Goal: Information Seeking & Learning: Learn about a topic

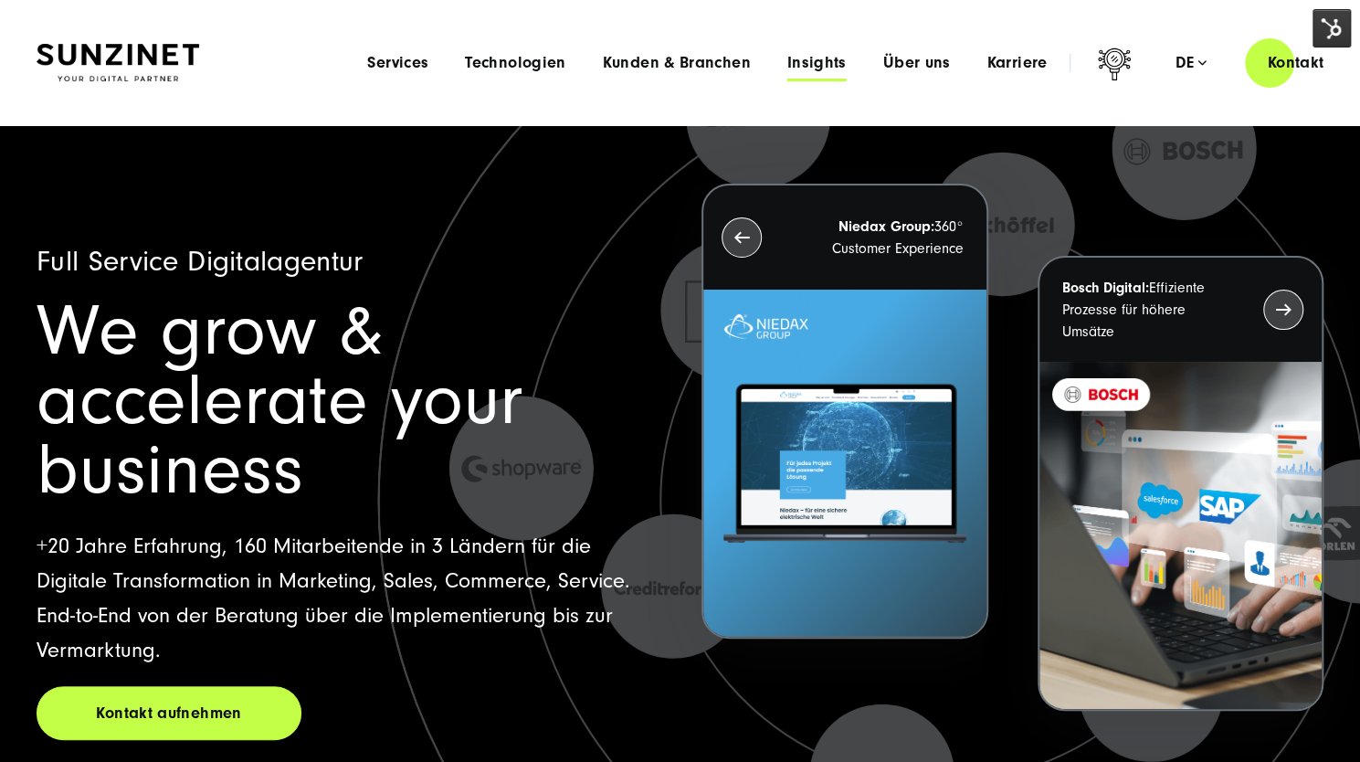
click at [833, 66] on span "Insights" at bounding box center [816, 63] width 59 height 18
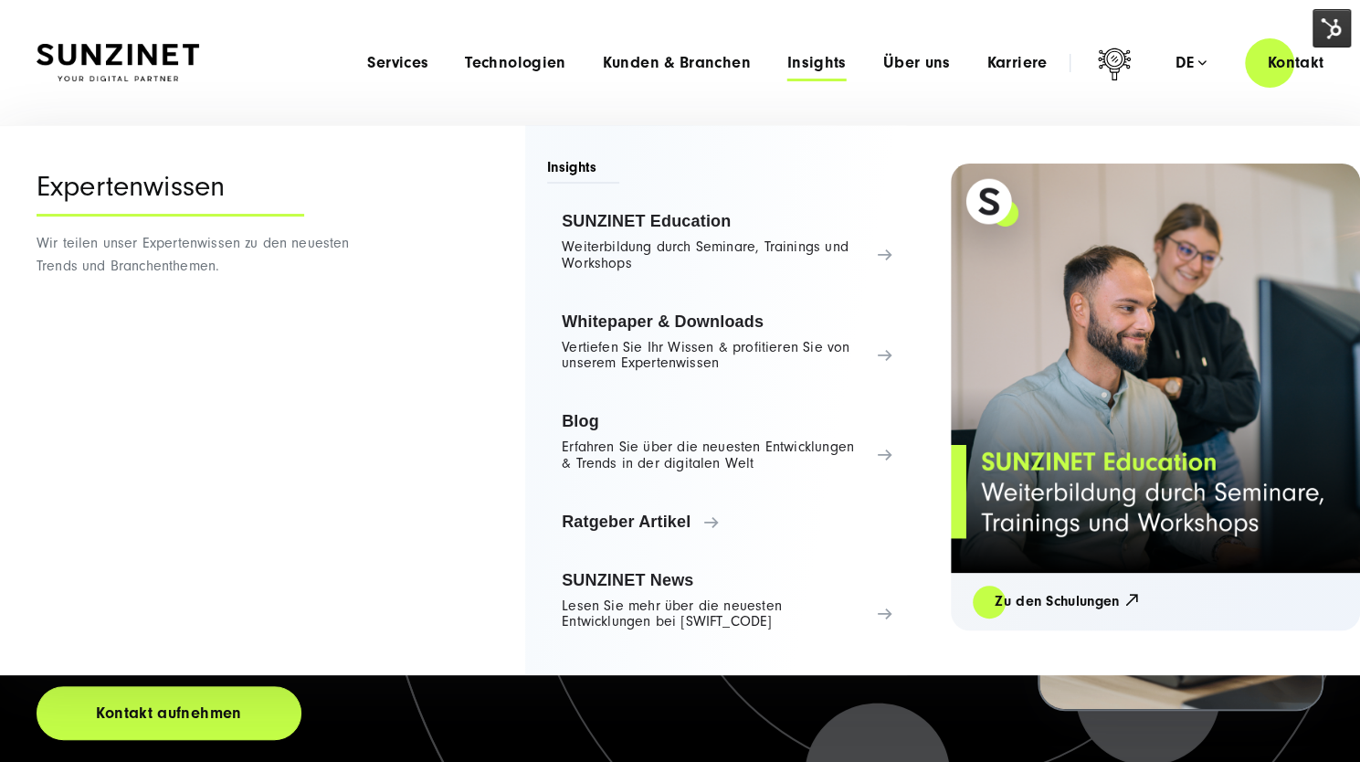
click at [833, 66] on span "Insights" at bounding box center [816, 63] width 59 height 18
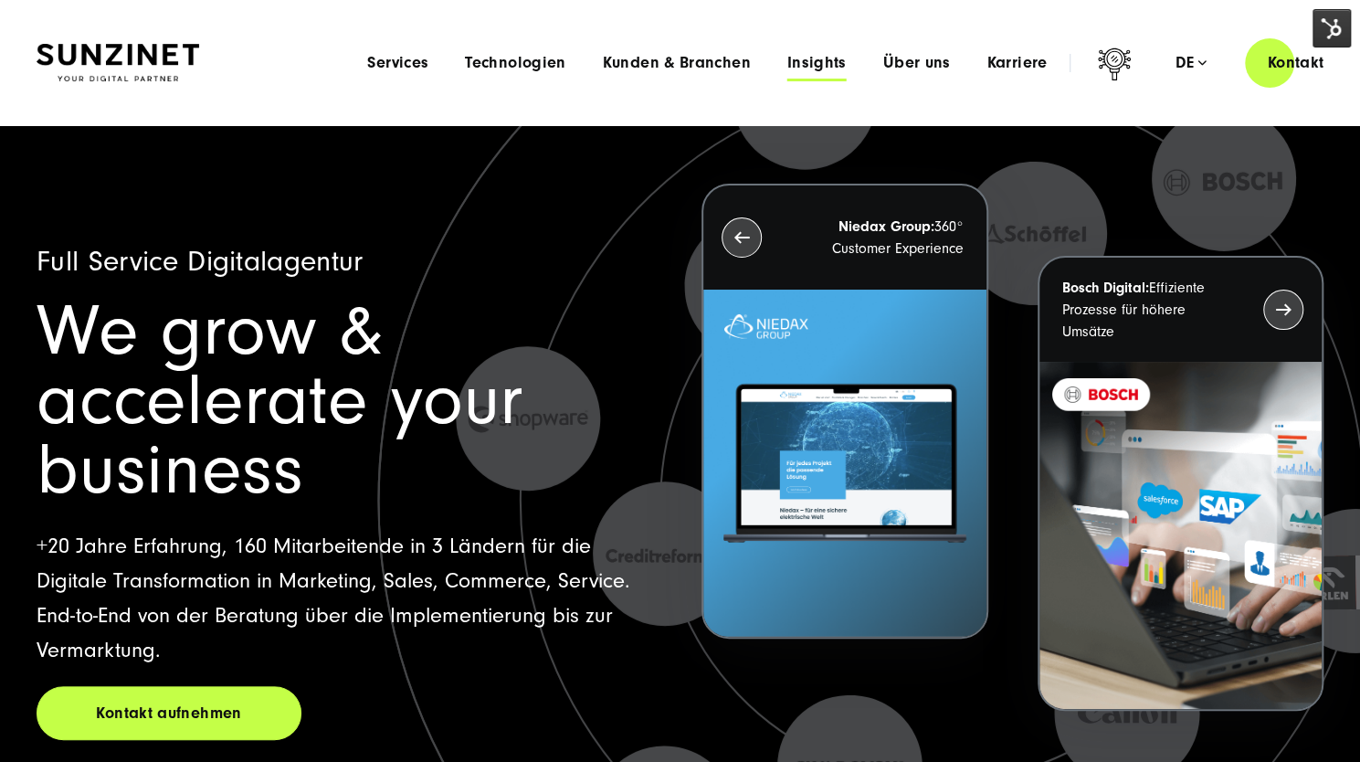
click at [817, 67] on span "Insights" at bounding box center [816, 63] width 59 height 18
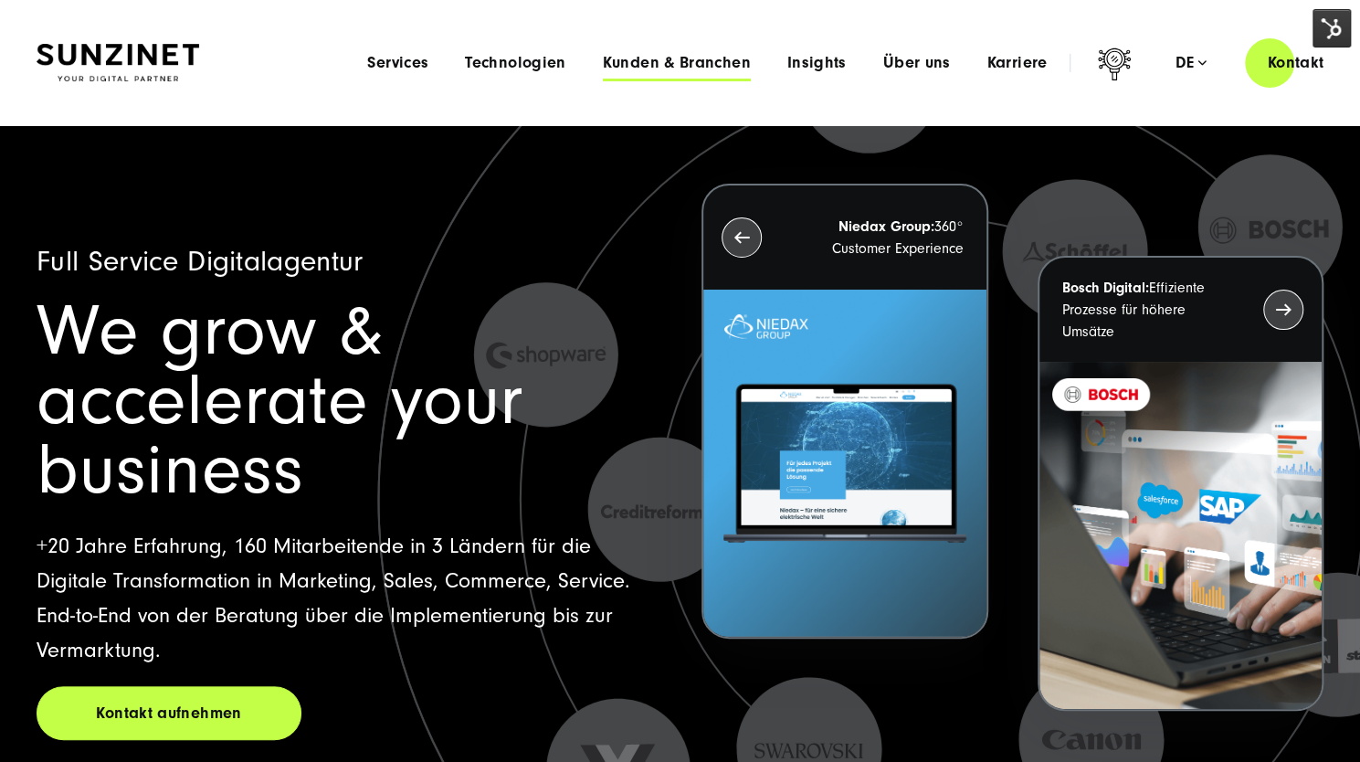
click at [666, 61] on span "Kunden & Branchen" at bounding box center [677, 63] width 148 height 18
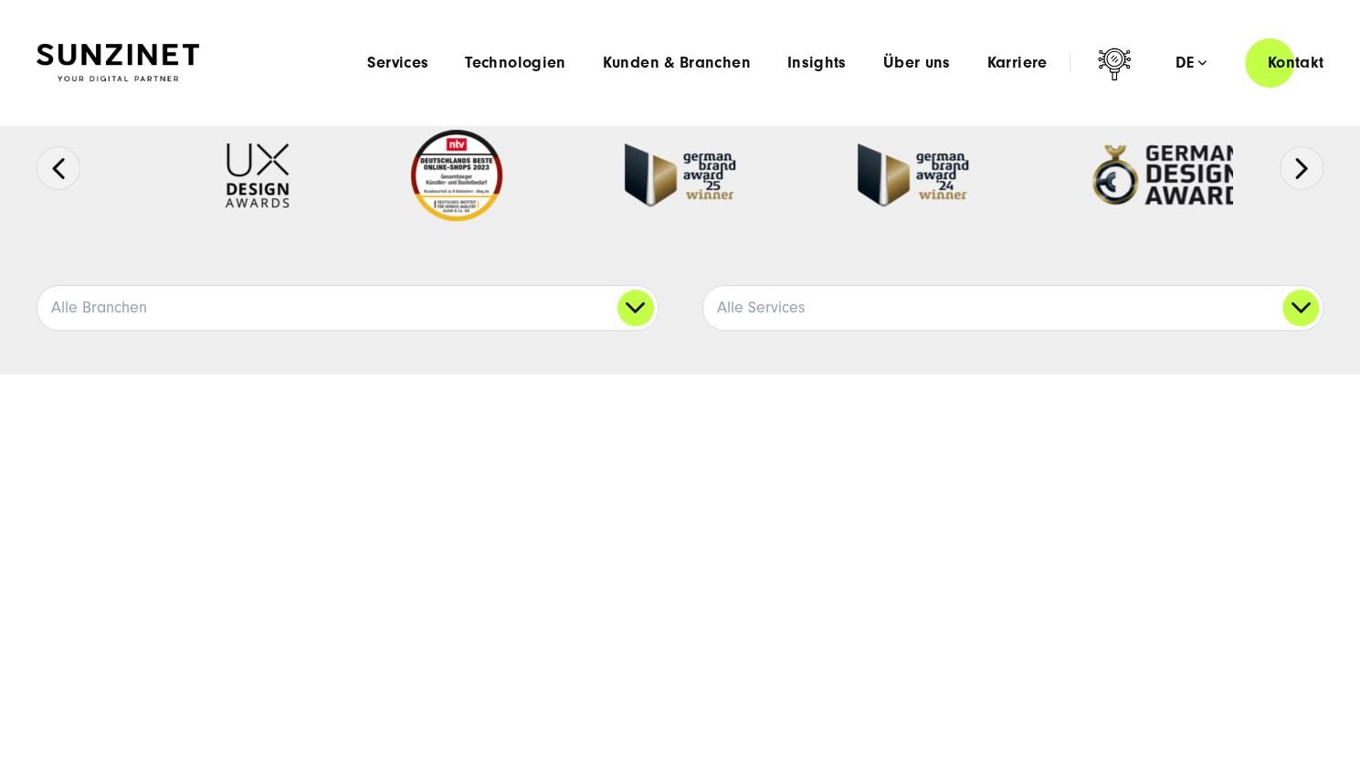
scroll to position [183, 0]
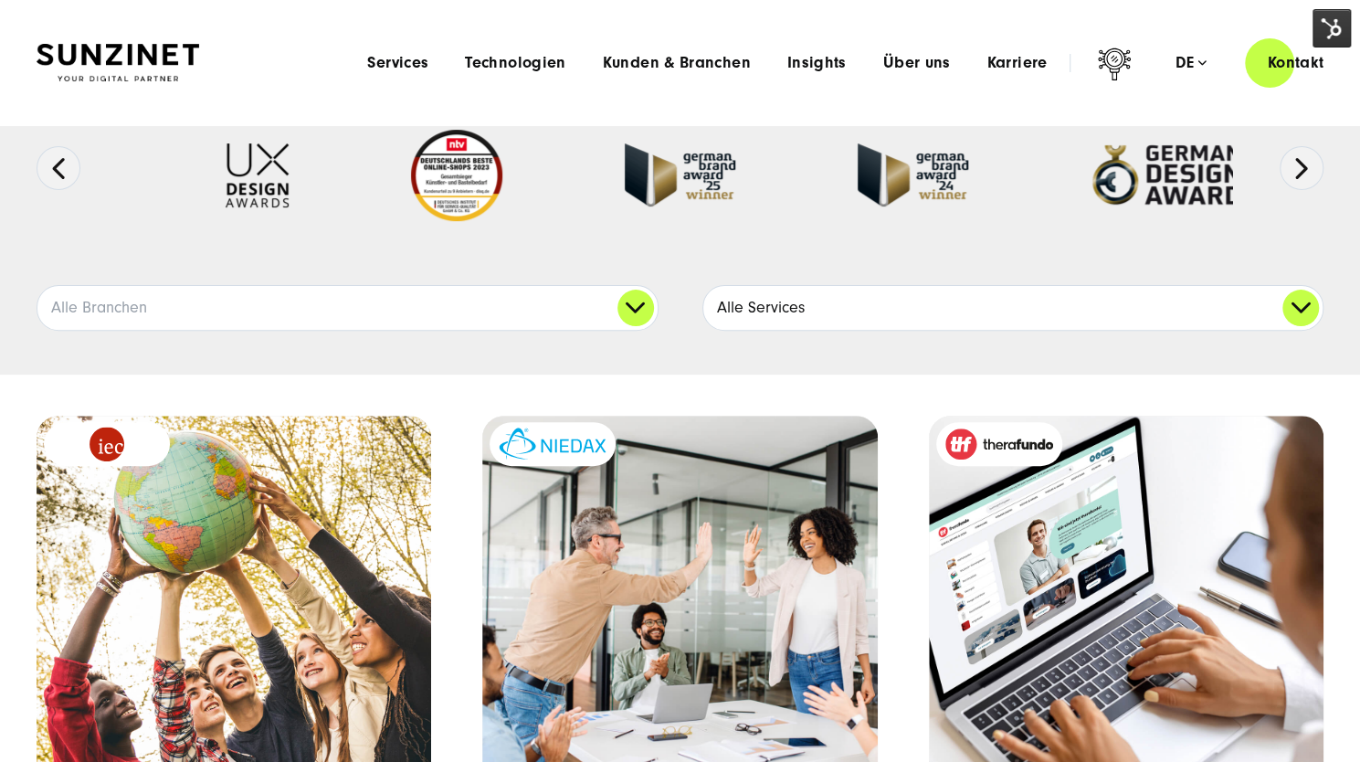
click at [765, 313] on link "Alle Services" at bounding box center [1013, 308] width 620 height 44
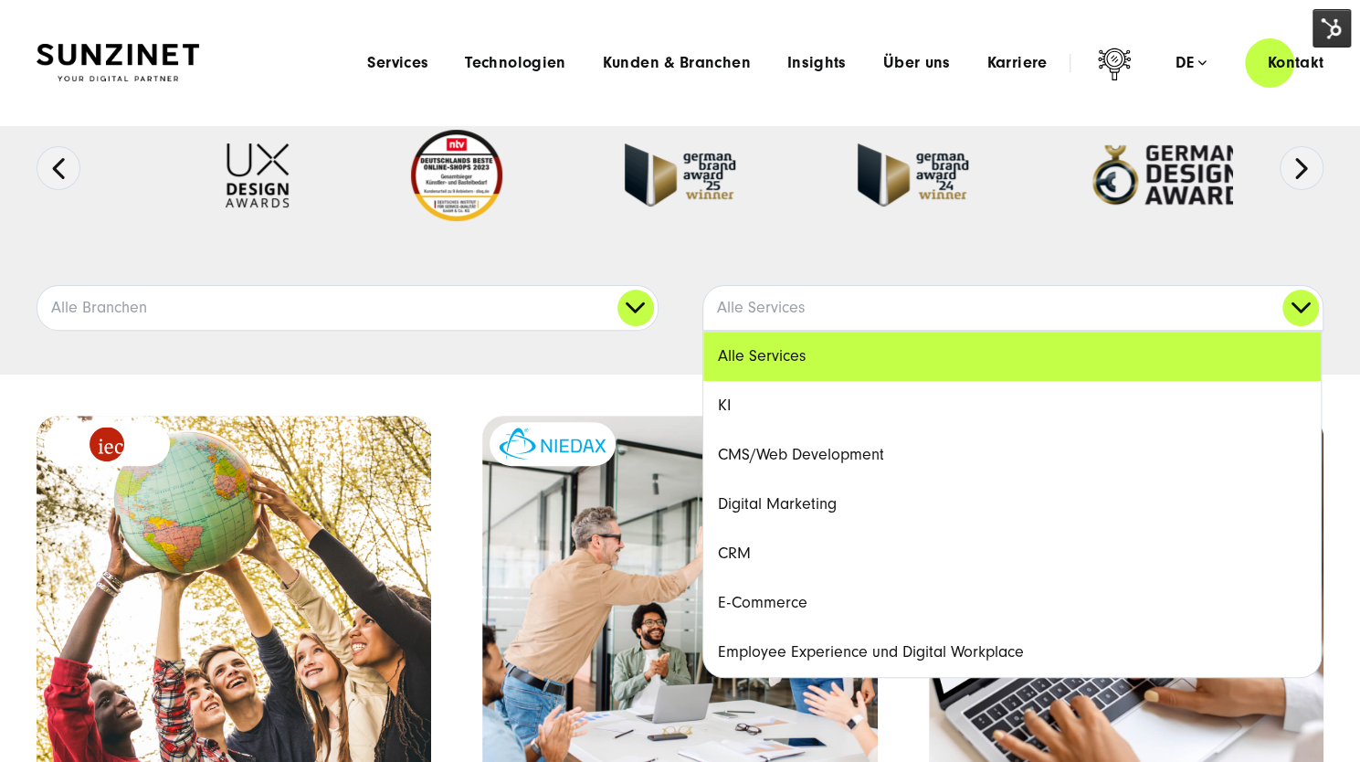
click at [846, 653] on link "Employee Experience und Digital Workplace" at bounding box center [1012, 651] width 618 height 49
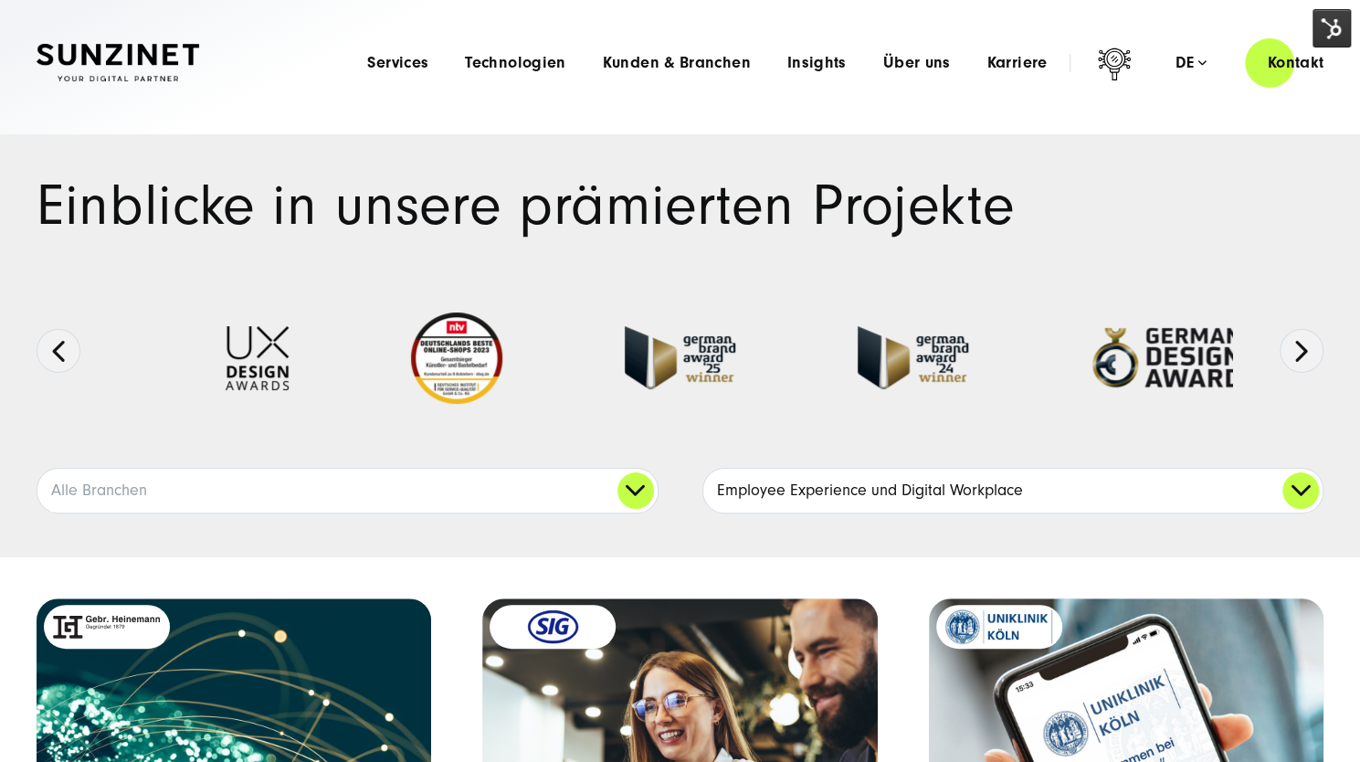
click at [785, 489] on link "Employee Experience und Digital Workplace" at bounding box center [1013, 491] width 620 height 44
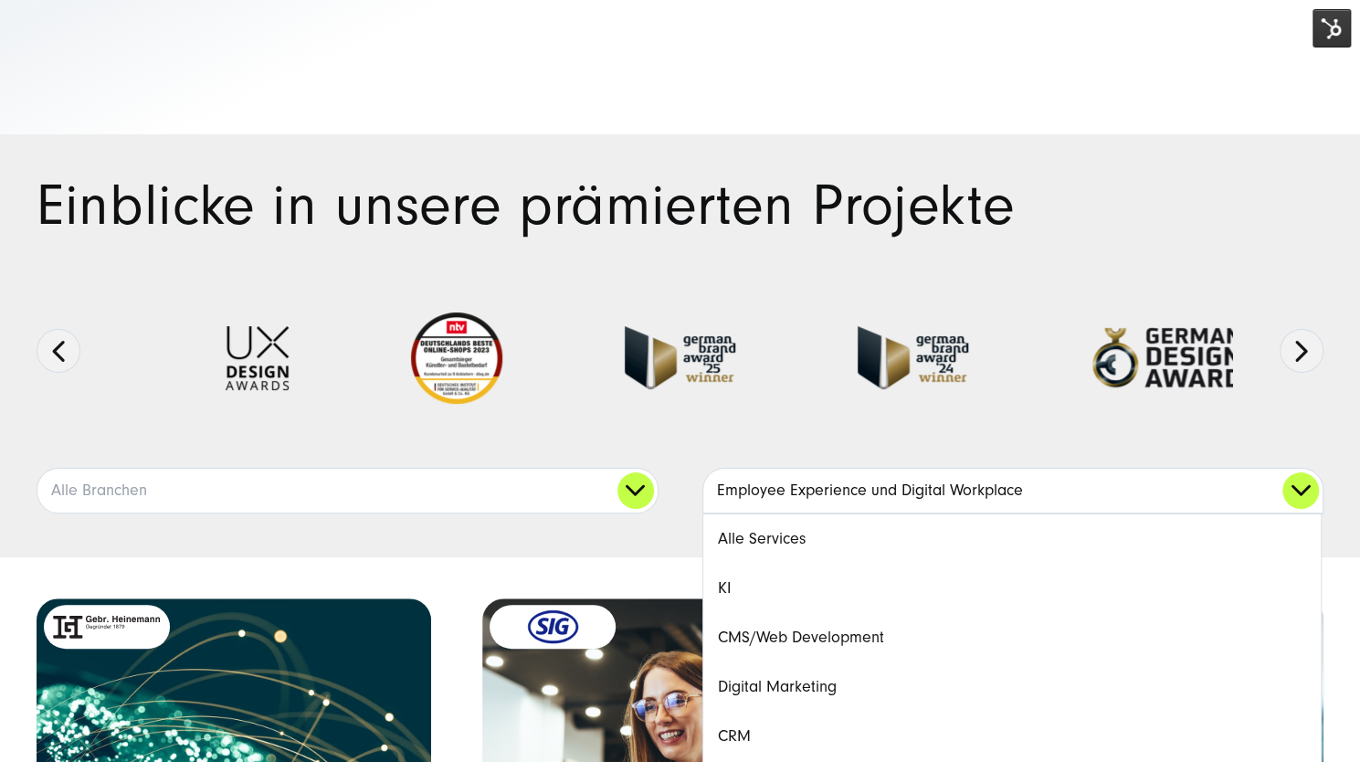
scroll to position [38, 0]
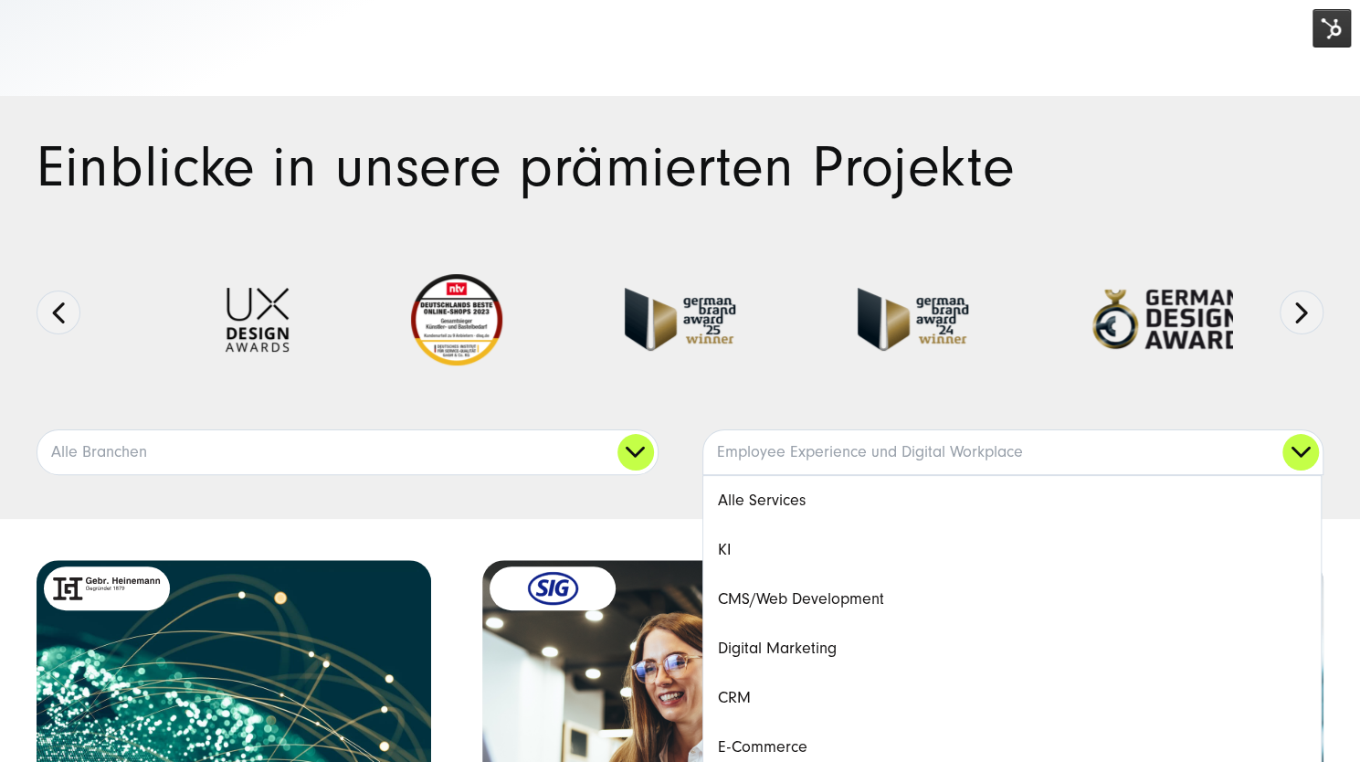
click at [848, 604] on link "CMS/Web Development" at bounding box center [1012, 598] width 618 height 49
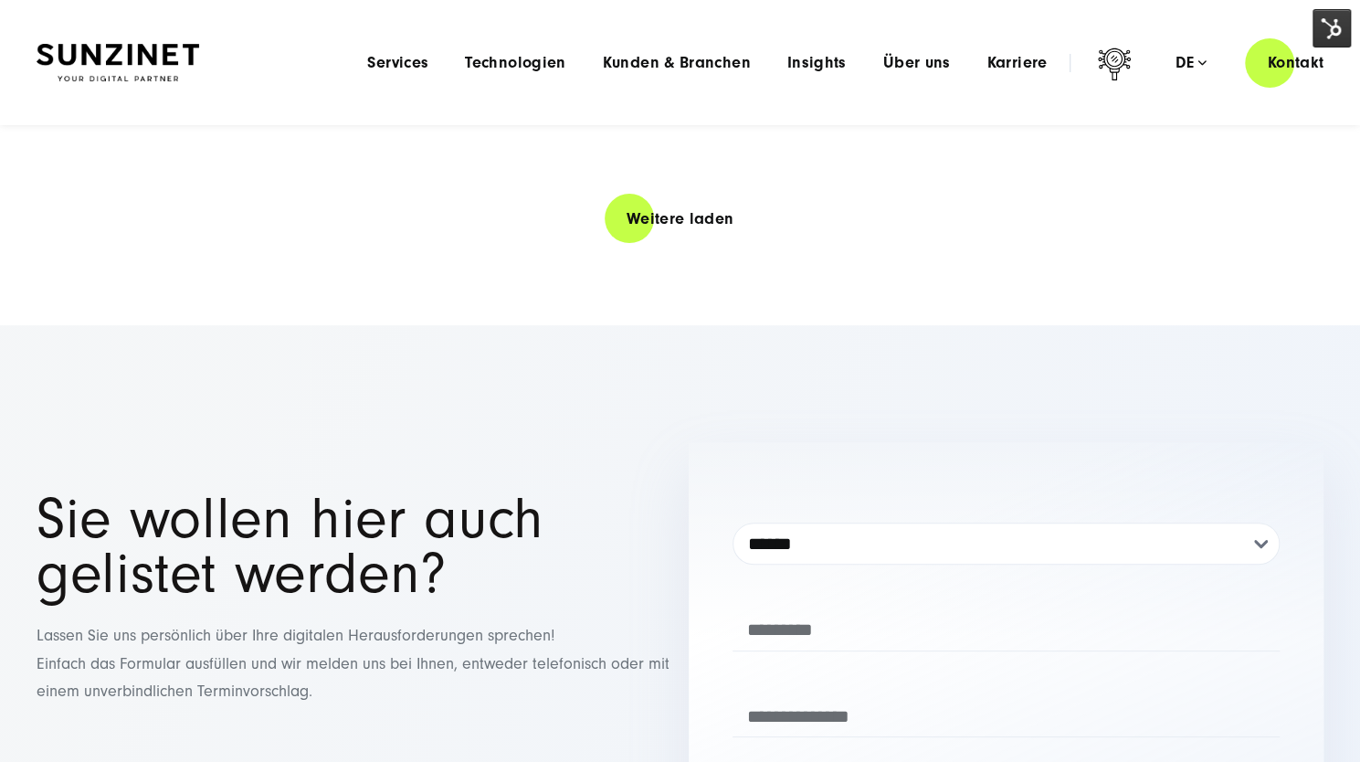
scroll to position [4136, 0]
click at [631, 227] on link "Weitere laden" at bounding box center [681, 220] width 152 height 52
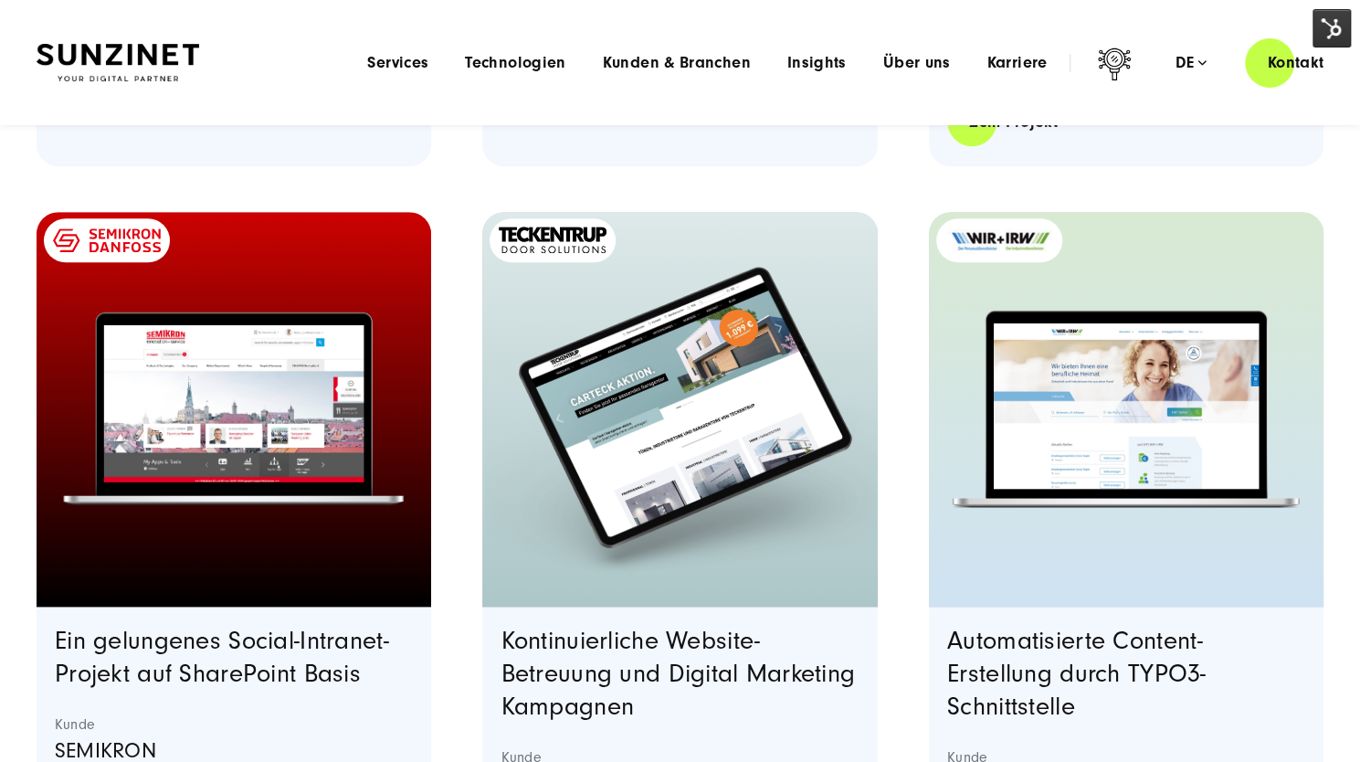
scroll to position [4949, 0]
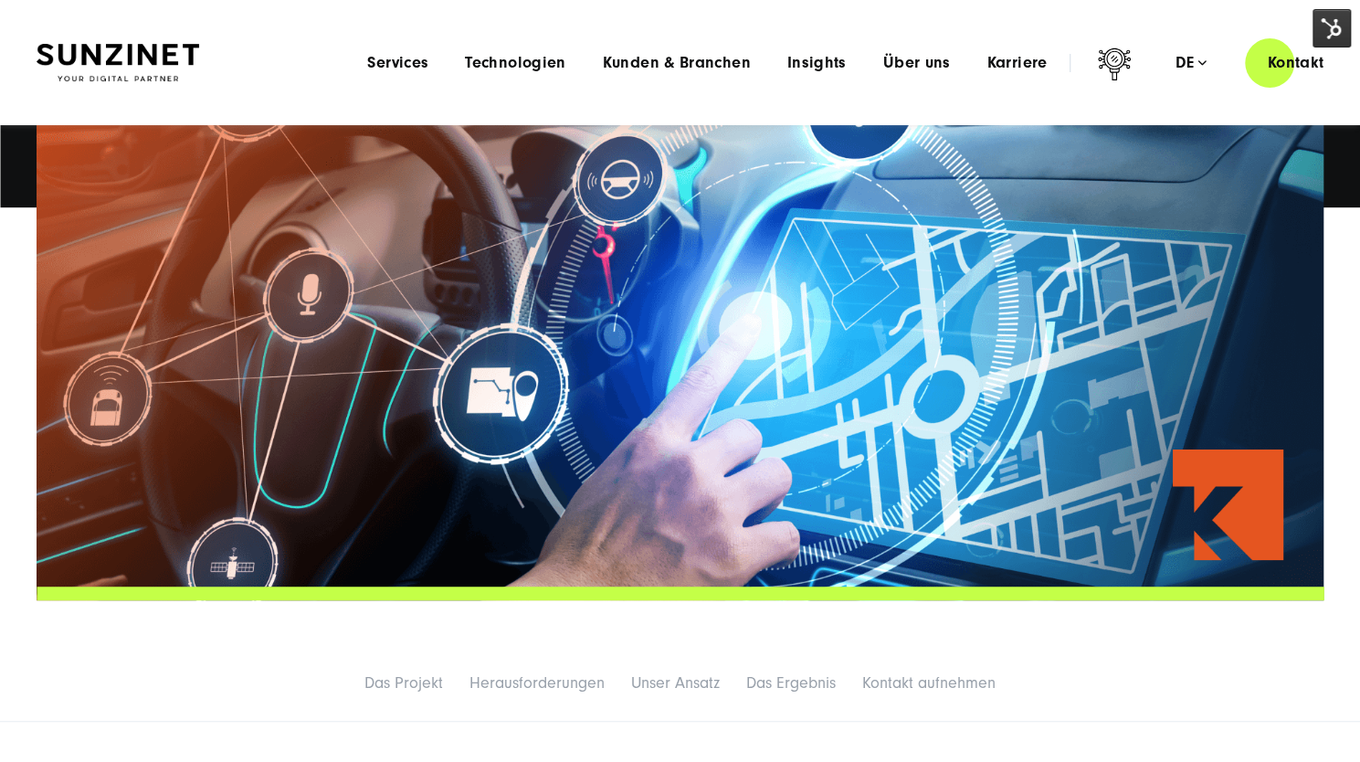
scroll to position [379, 0]
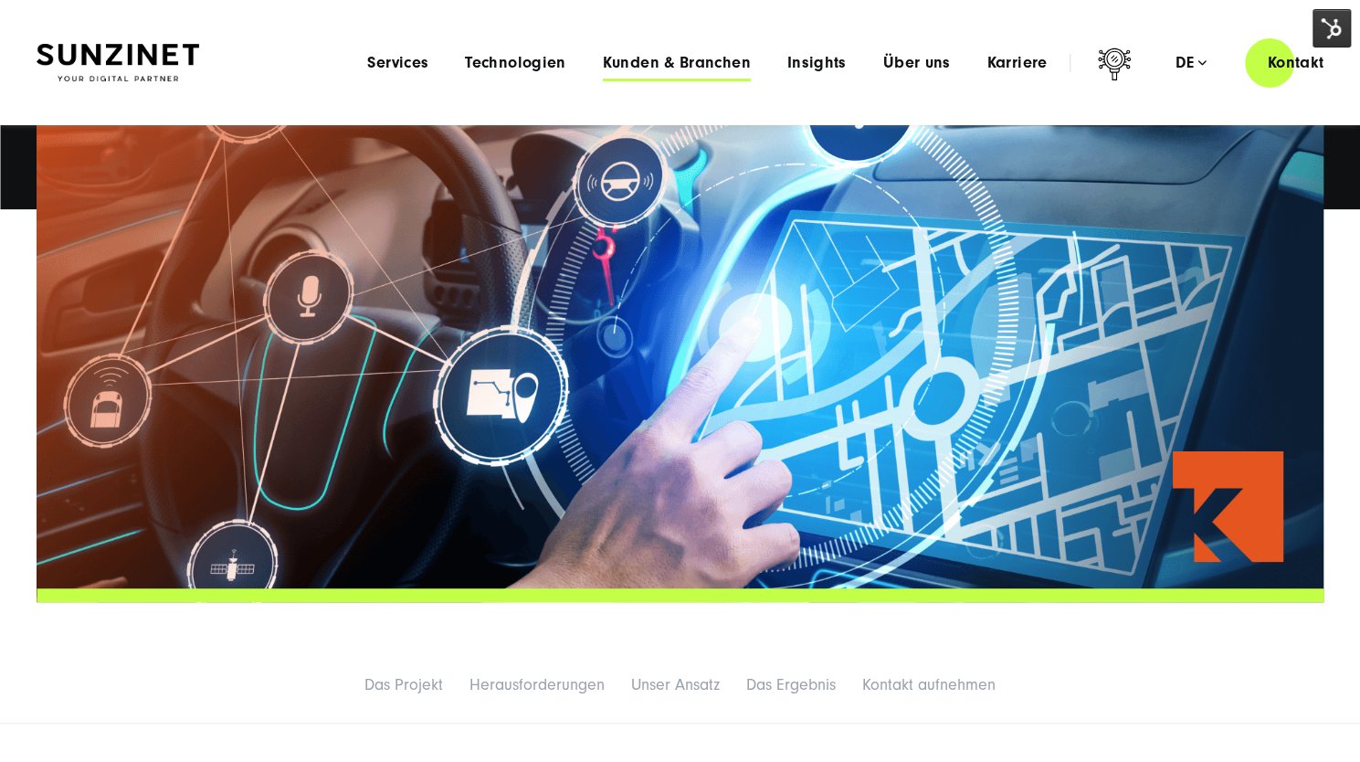
click at [709, 61] on span "Kunden & Branchen" at bounding box center [677, 63] width 148 height 18
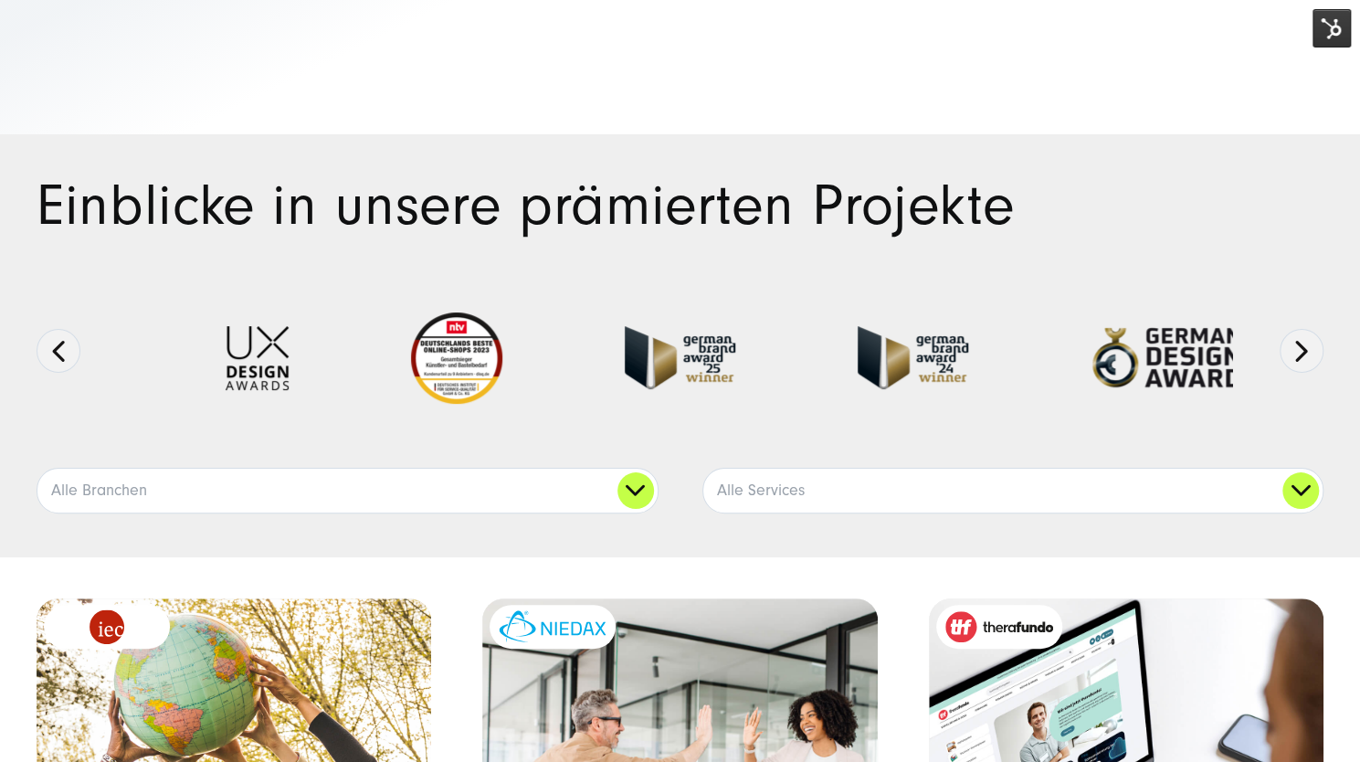
scroll to position [329, 0]
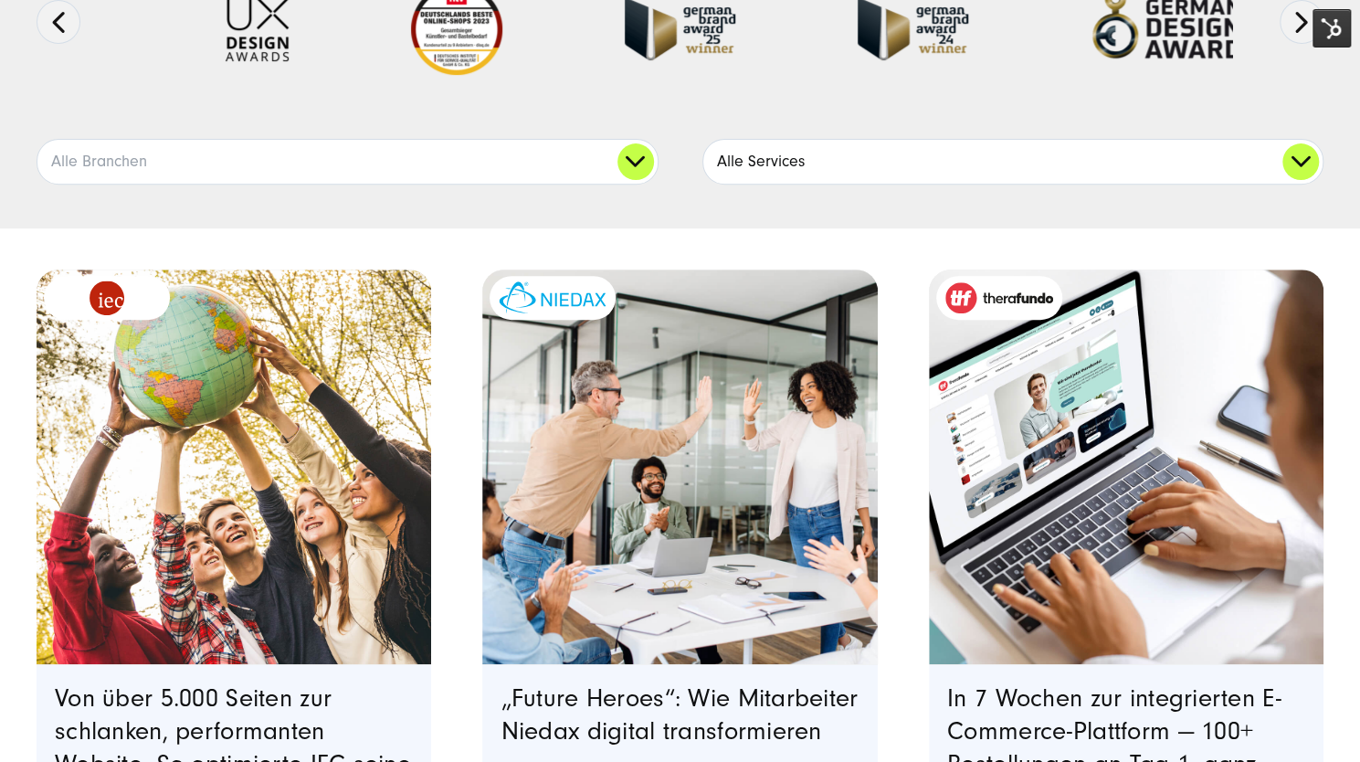
click at [753, 163] on link "Alle Services" at bounding box center [1013, 162] width 620 height 44
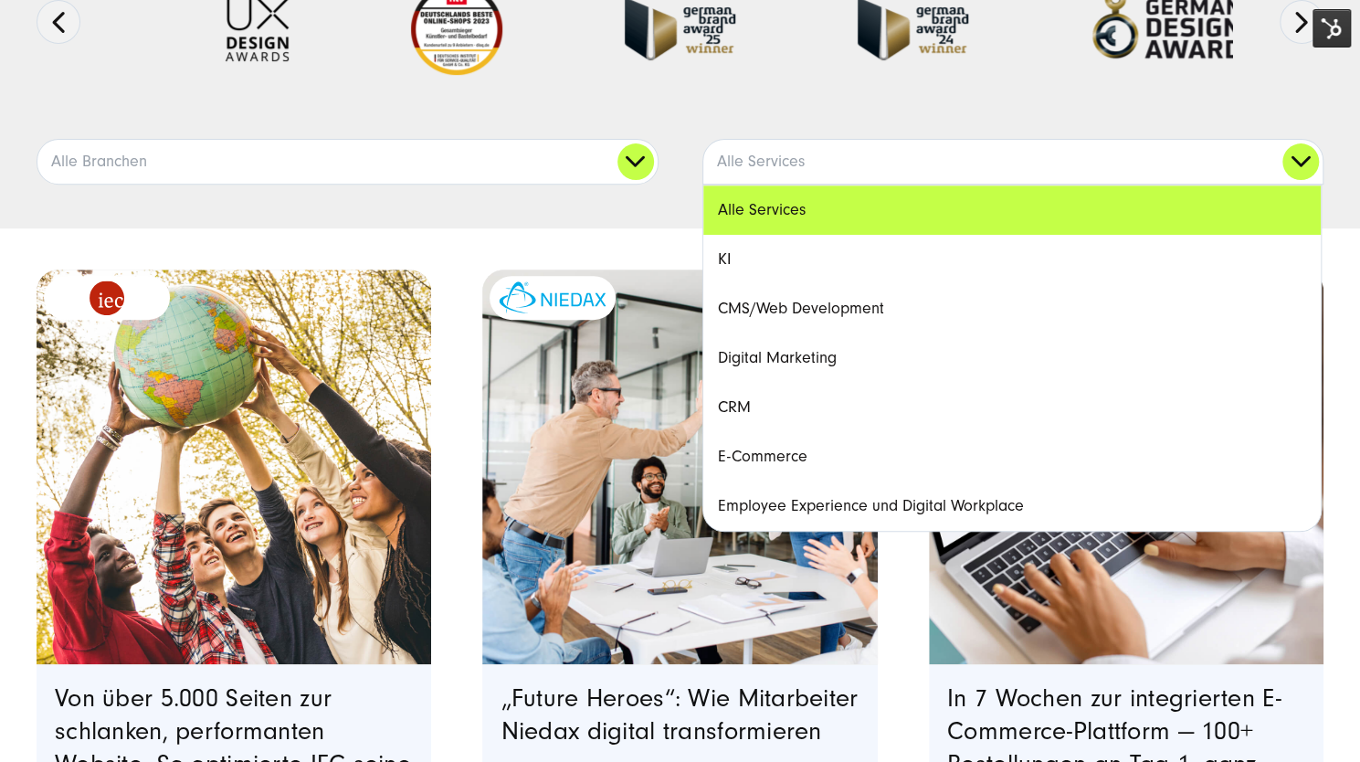
click at [769, 306] on link "CMS/Web Development" at bounding box center [1012, 308] width 618 height 49
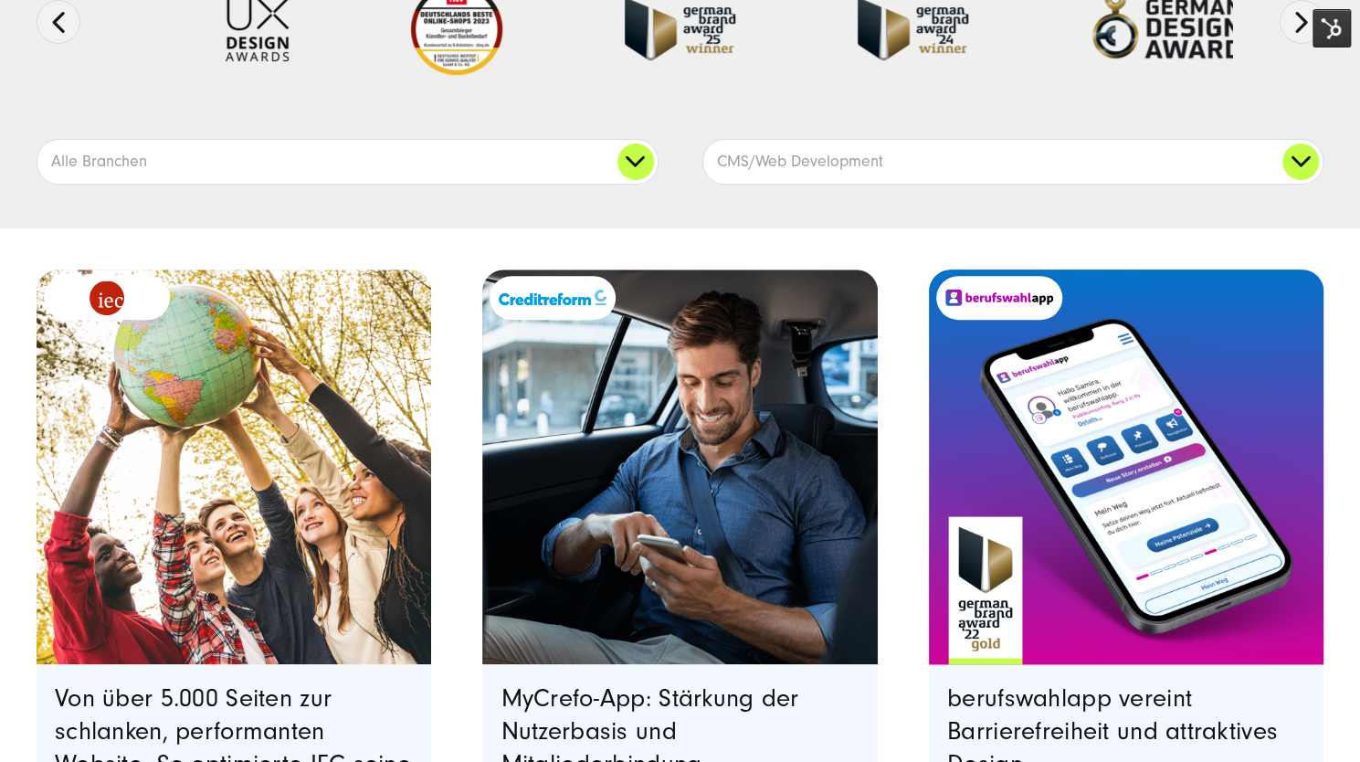
click at [992, 518] on img "Featured image: Ein Smartphone, das die Benutzeroberfläche der berufswahlapp ze…" at bounding box center [1126, 466] width 403 height 403
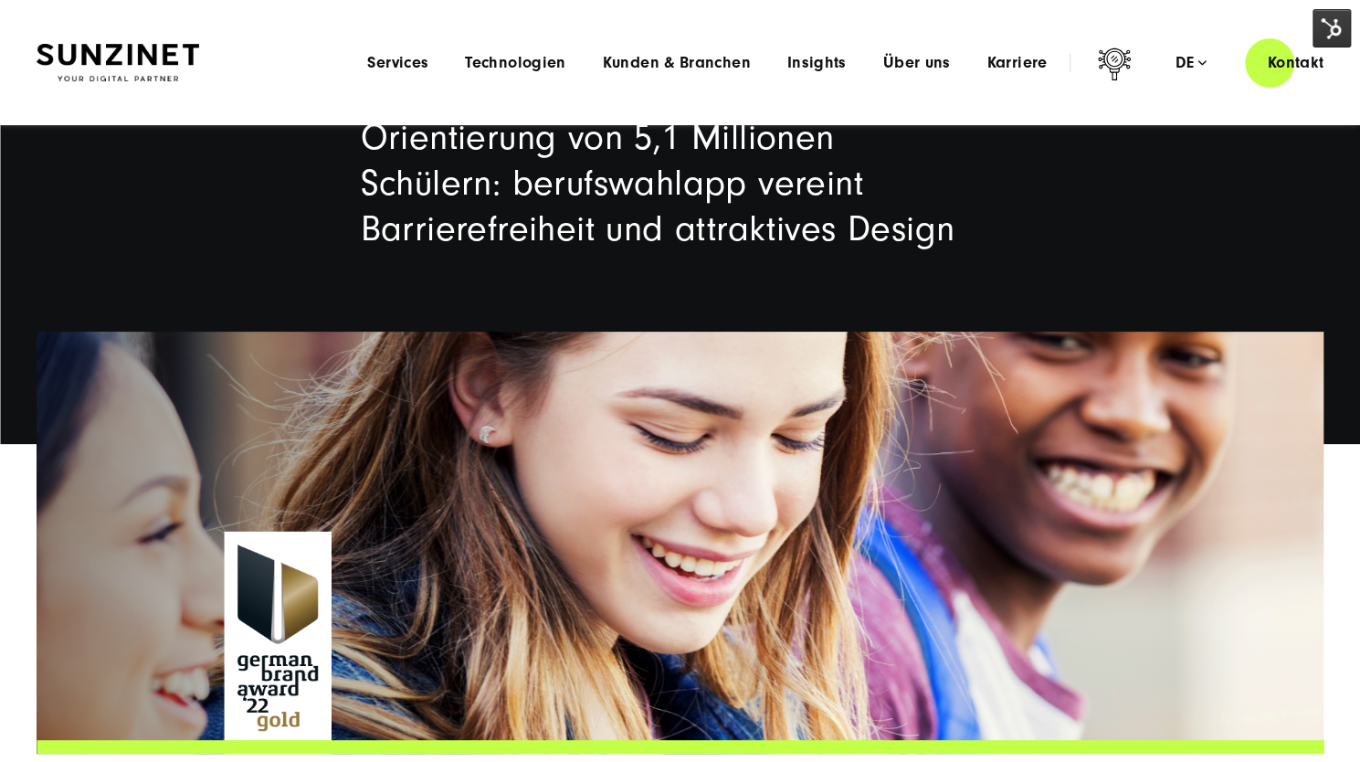
scroll to position [134, 0]
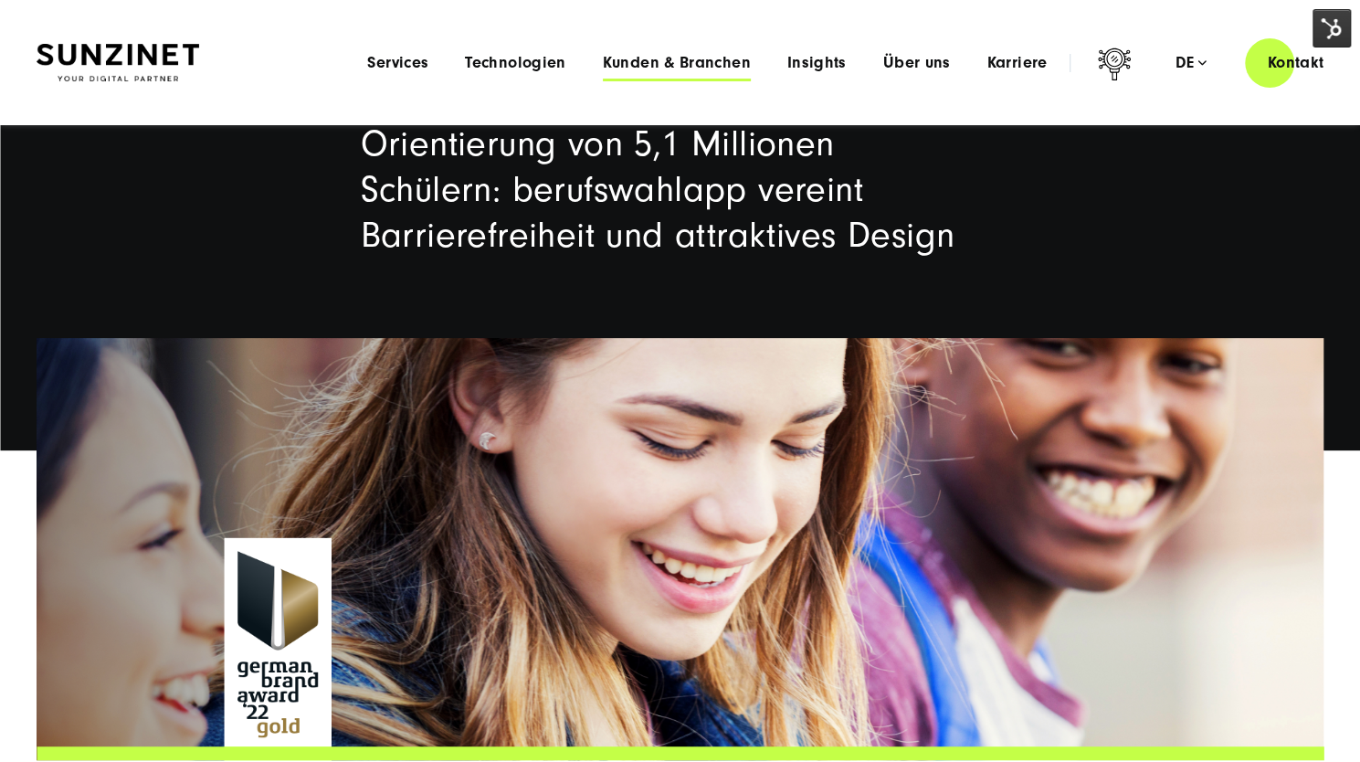
click at [717, 66] on span "Kunden & Branchen" at bounding box center [677, 63] width 148 height 18
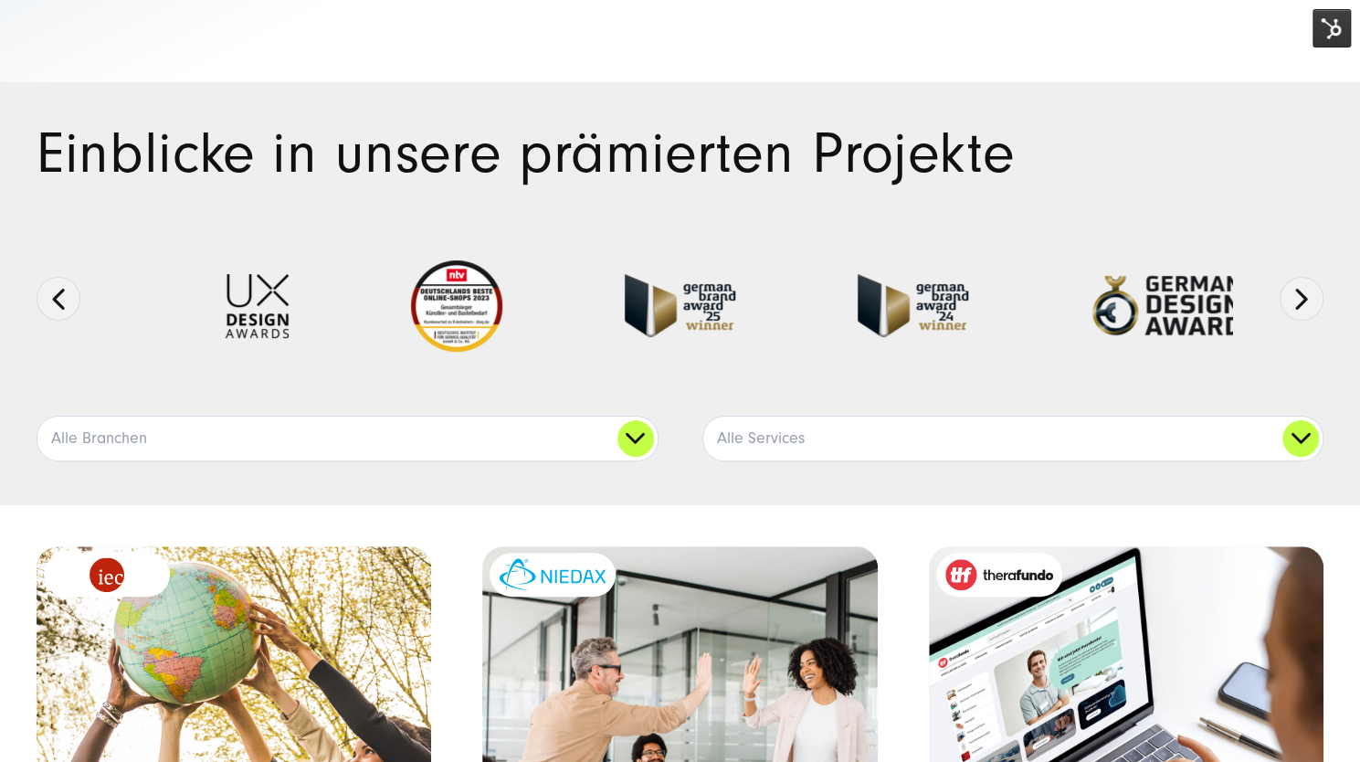
scroll to position [190, 0]
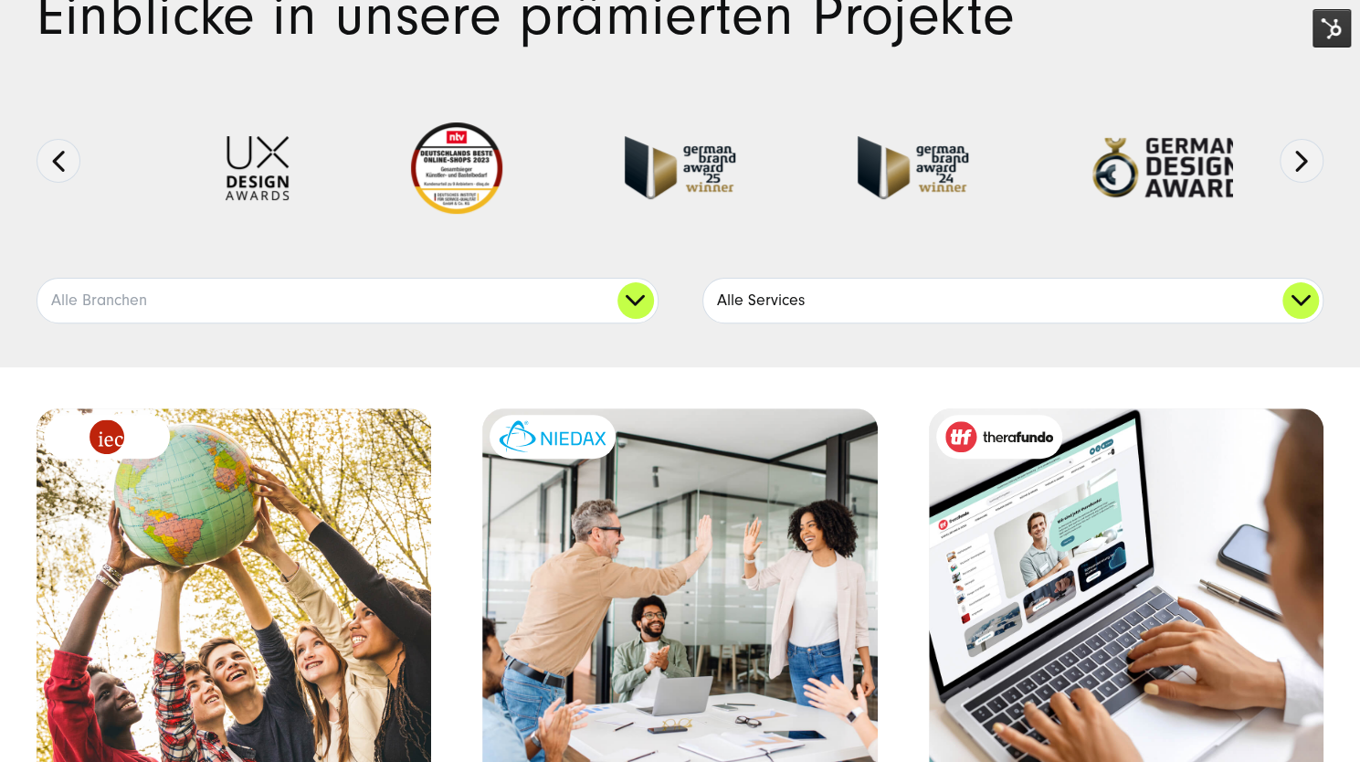
click at [747, 296] on link "Alle Services" at bounding box center [1013, 301] width 620 height 44
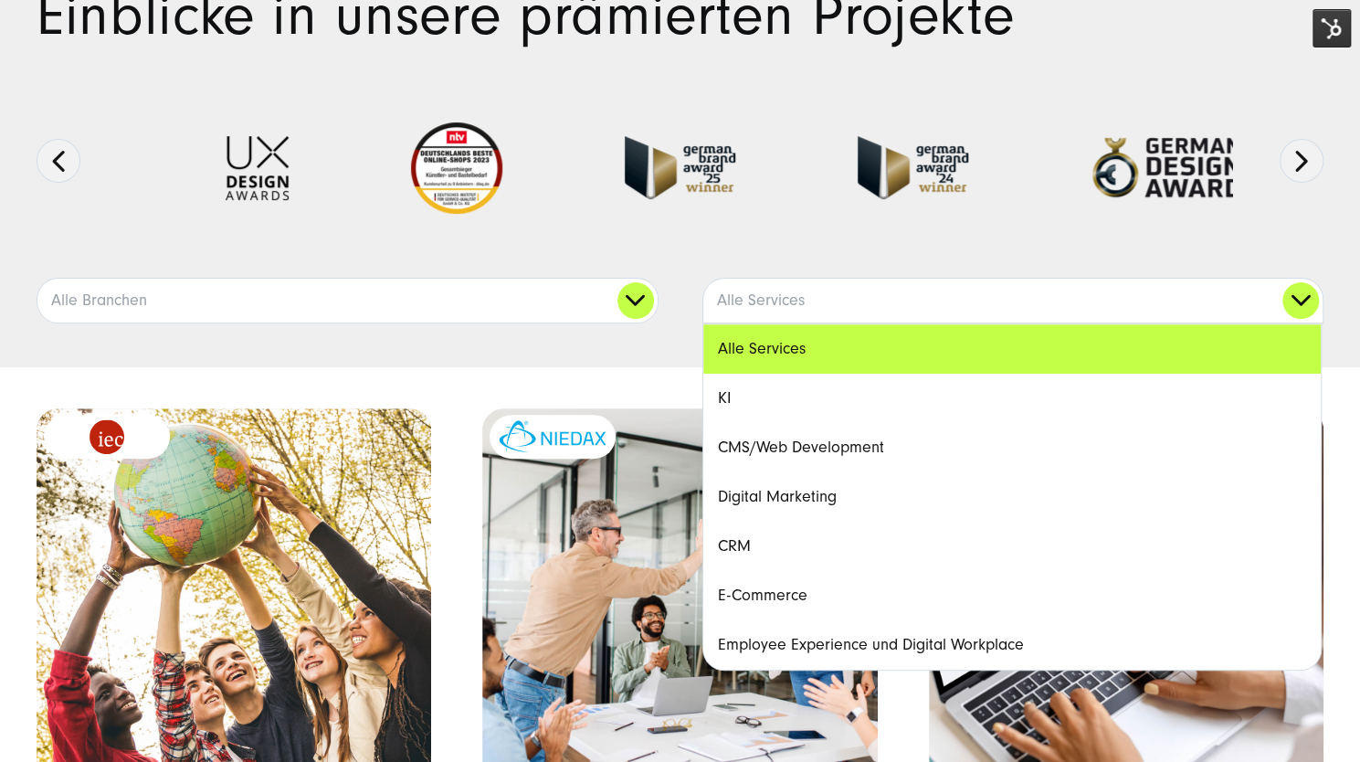
click at [747, 450] on link "CMS/Web Development" at bounding box center [1012, 447] width 618 height 49
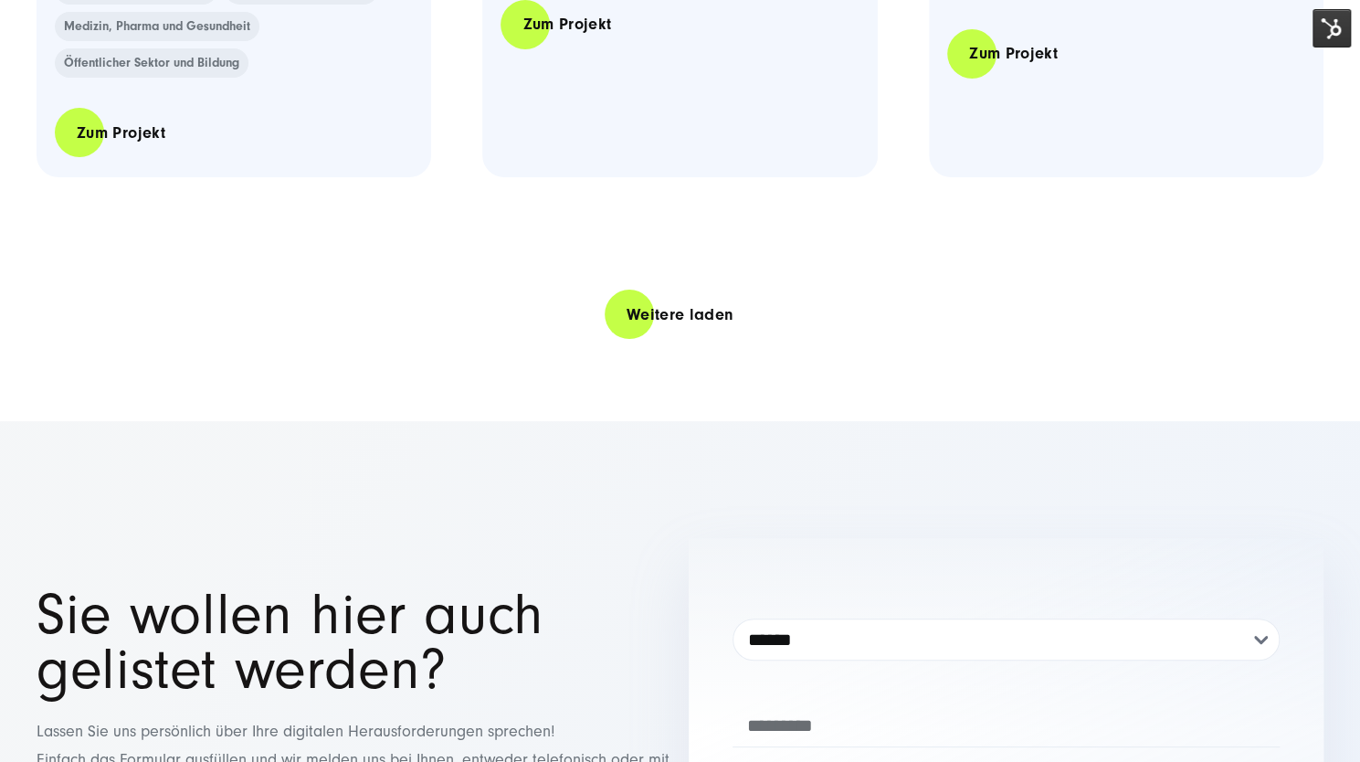
scroll to position [3980, 0]
click at [644, 315] on link "Weitere laden" at bounding box center [681, 314] width 152 height 52
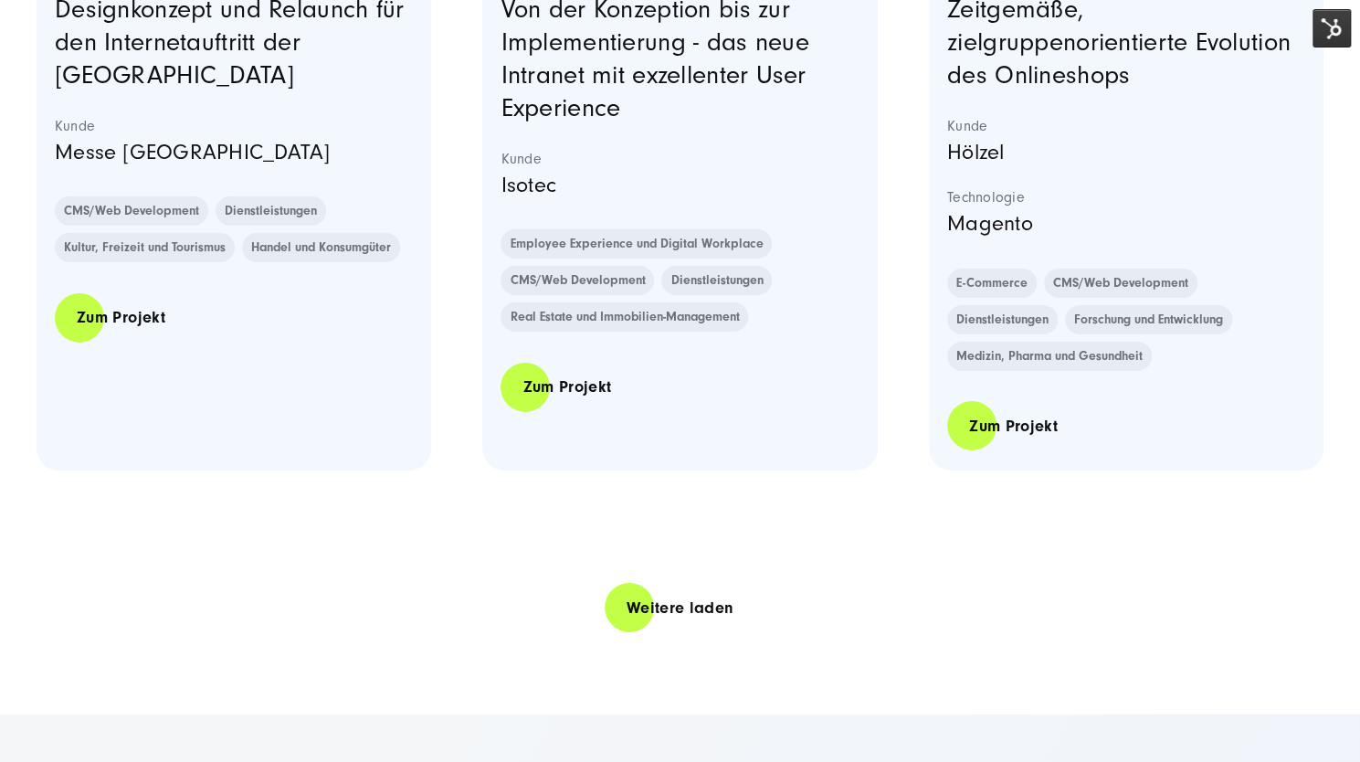
scroll to position [7386, 0]
click at [665, 599] on link "Weitere laden" at bounding box center [681, 607] width 152 height 52
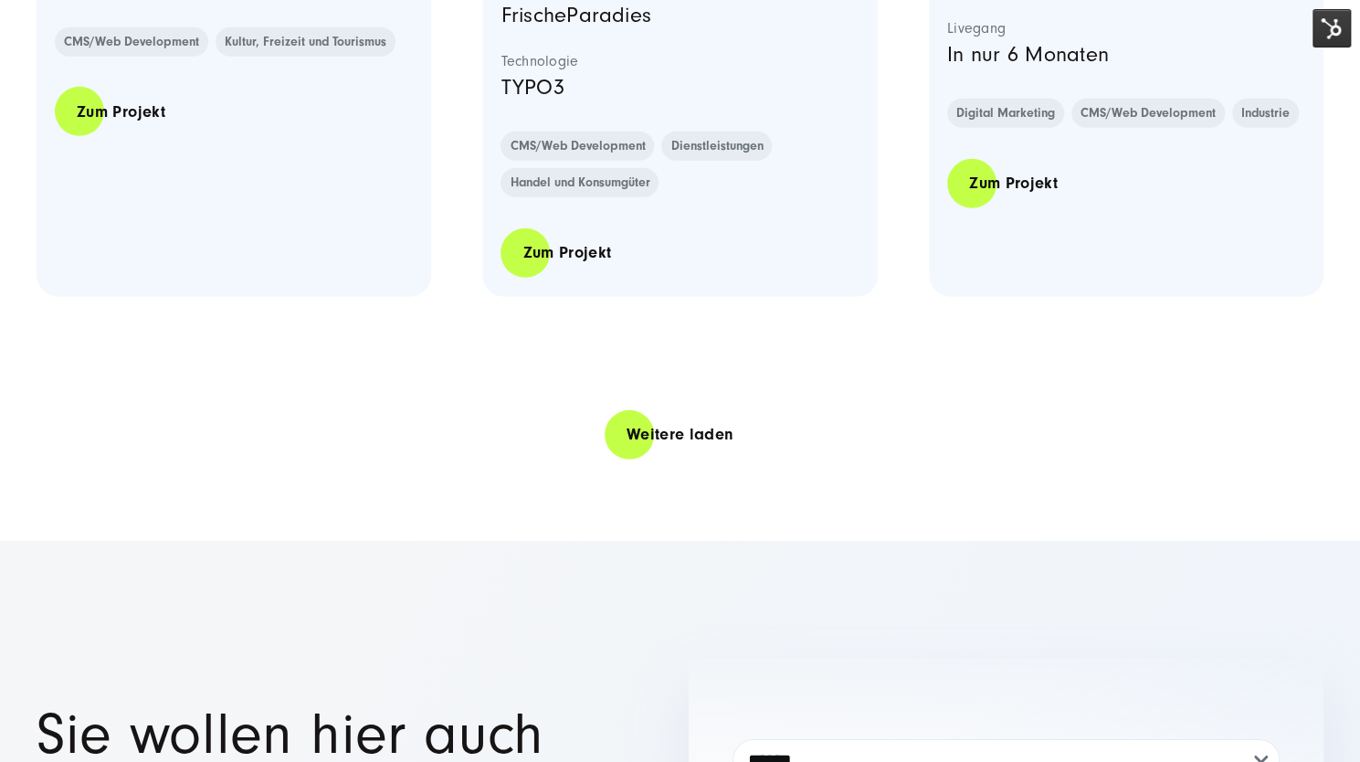
scroll to position [11258, 0]
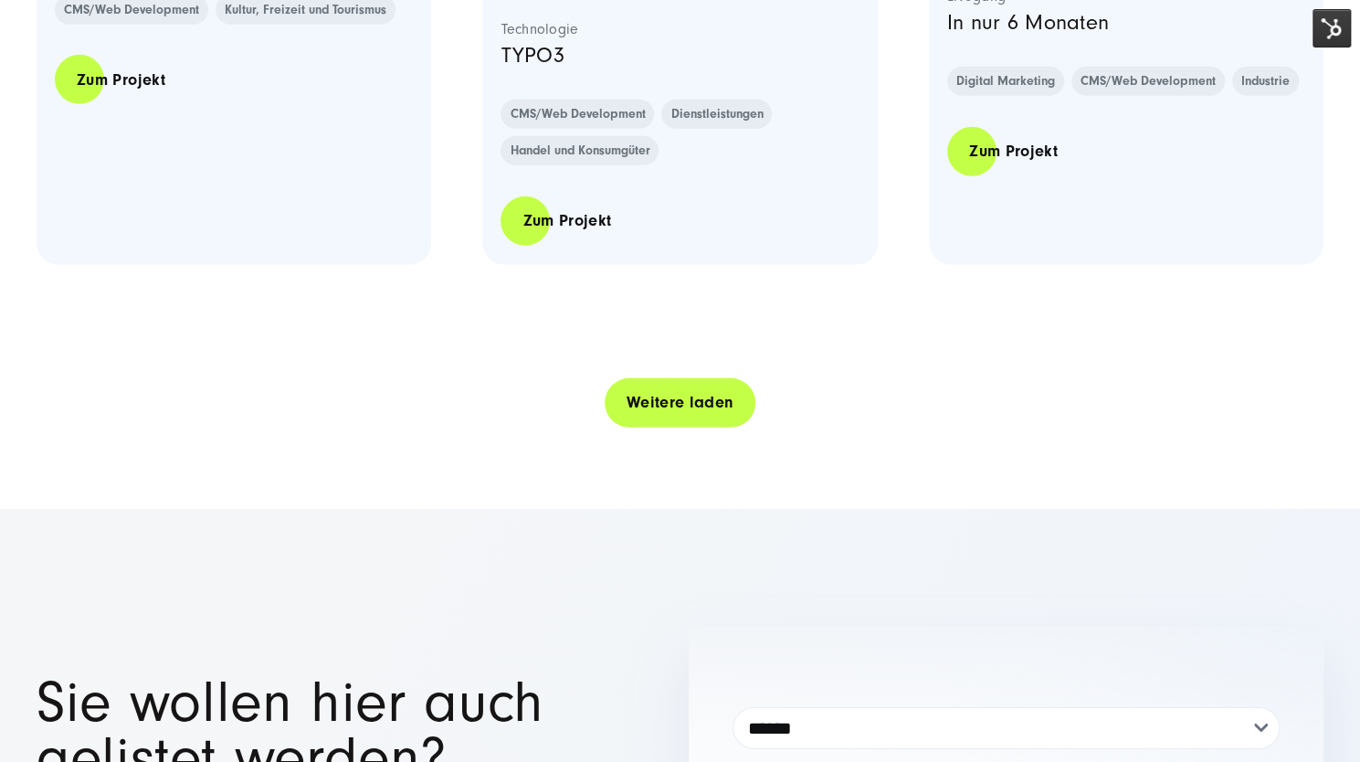
click at [665, 397] on link "Weitere laden" at bounding box center [681, 402] width 152 height 52
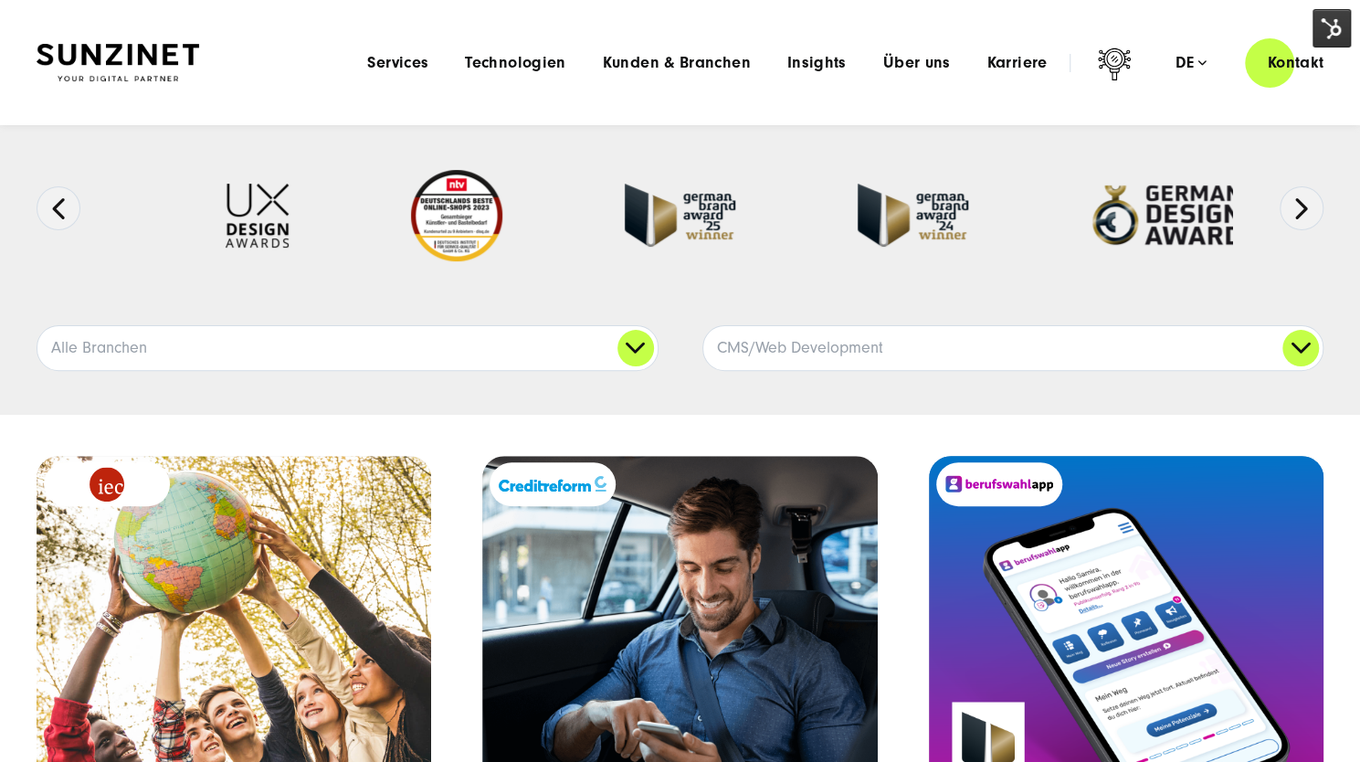
scroll to position [0, 0]
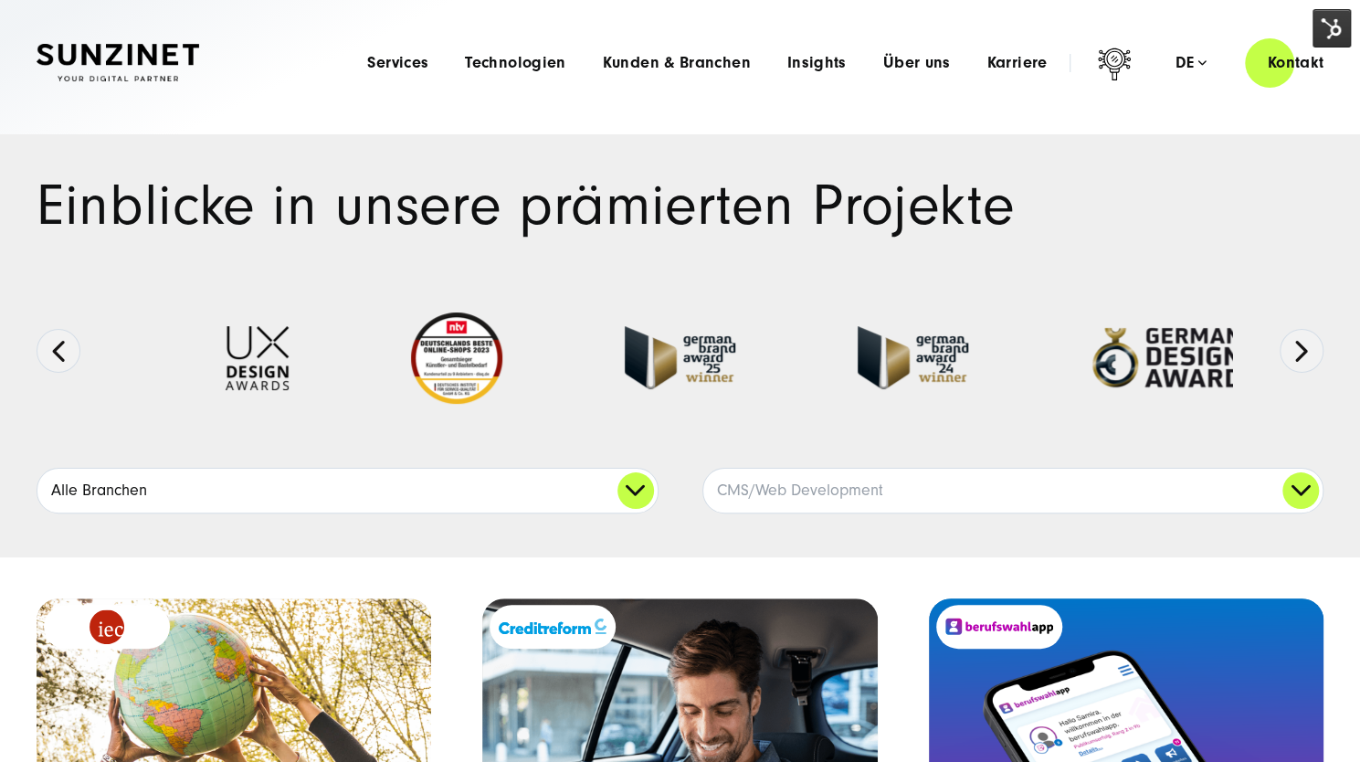
click at [387, 503] on link "Alle Branchen" at bounding box center [347, 491] width 620 height 44
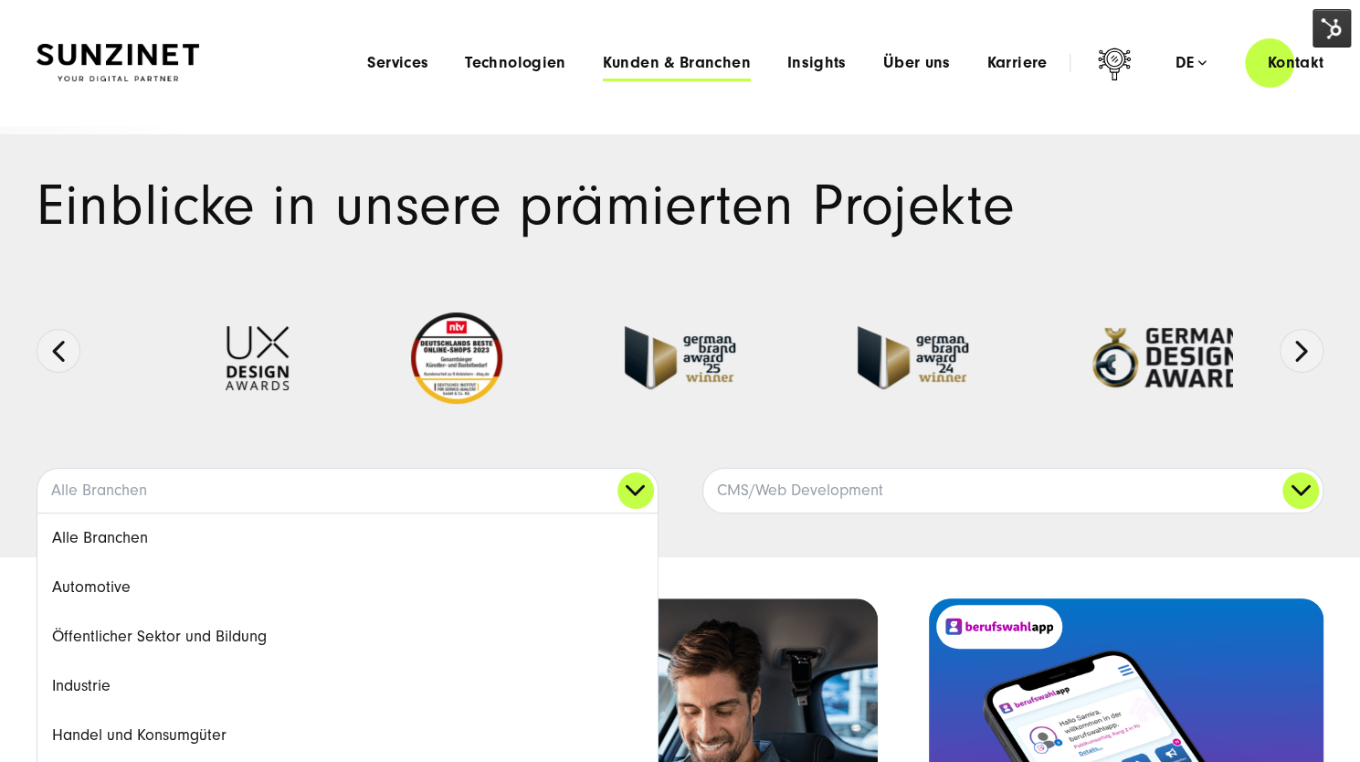
click at [689, 56] on span "Kunden & Branchen" at bounding box center [677, 63] width 148 height 18
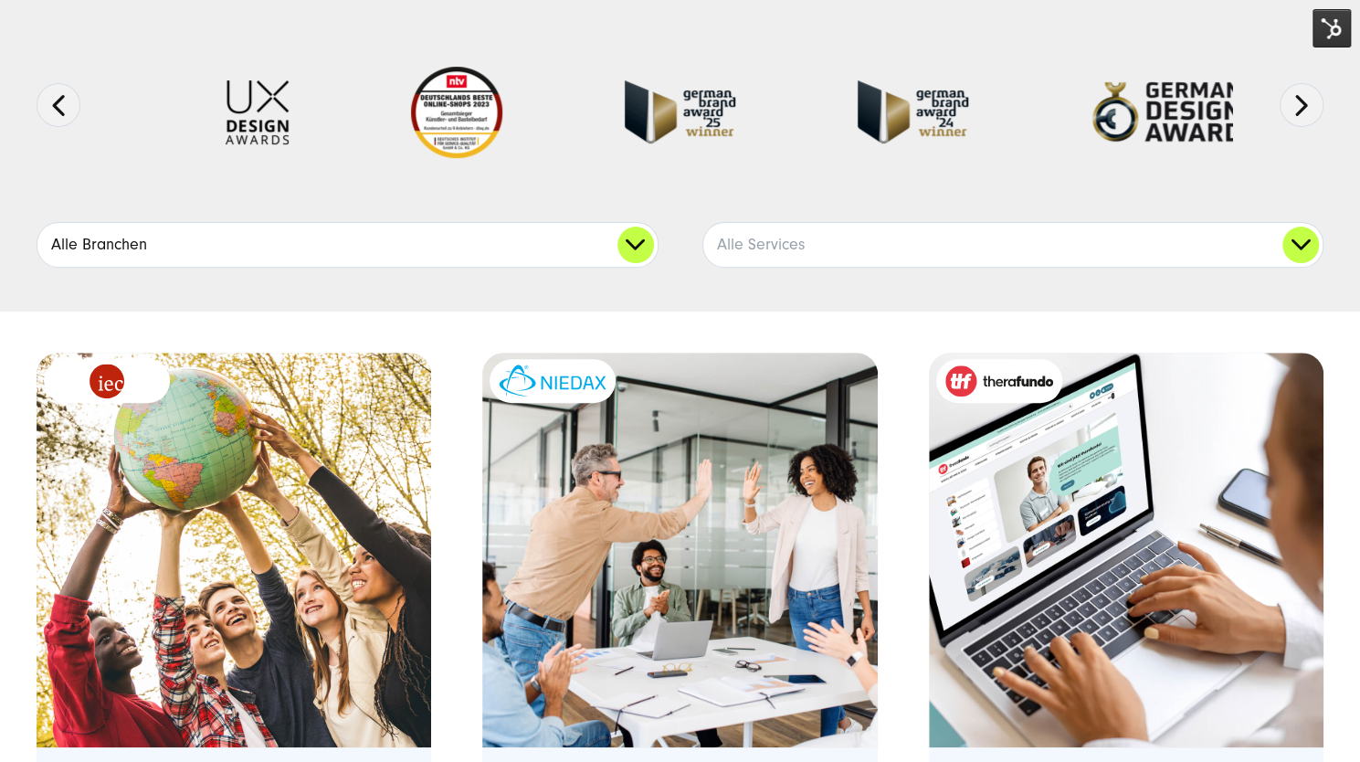
click at [643, 248] on link "Alle Branchen" at bounding box center [347, 245] width 620 height 44
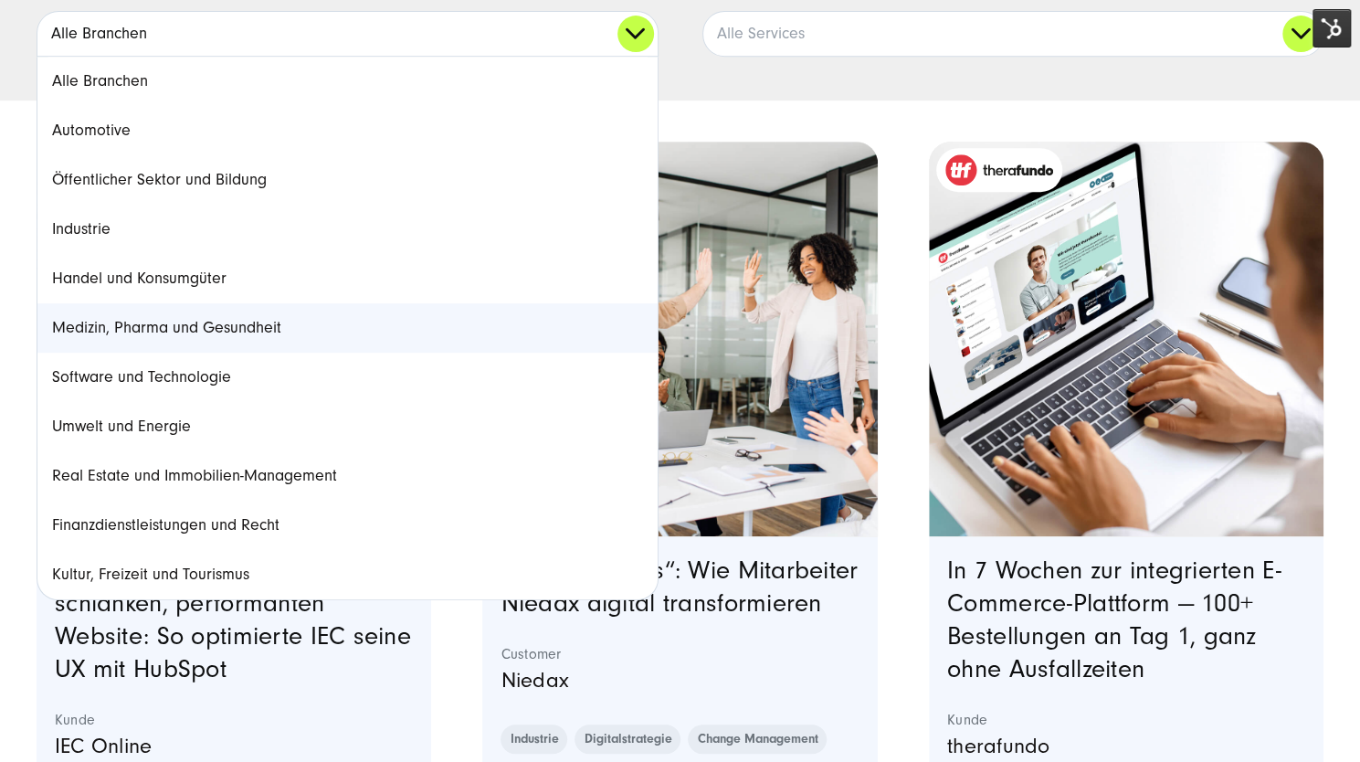
scroll to position [469, 0]
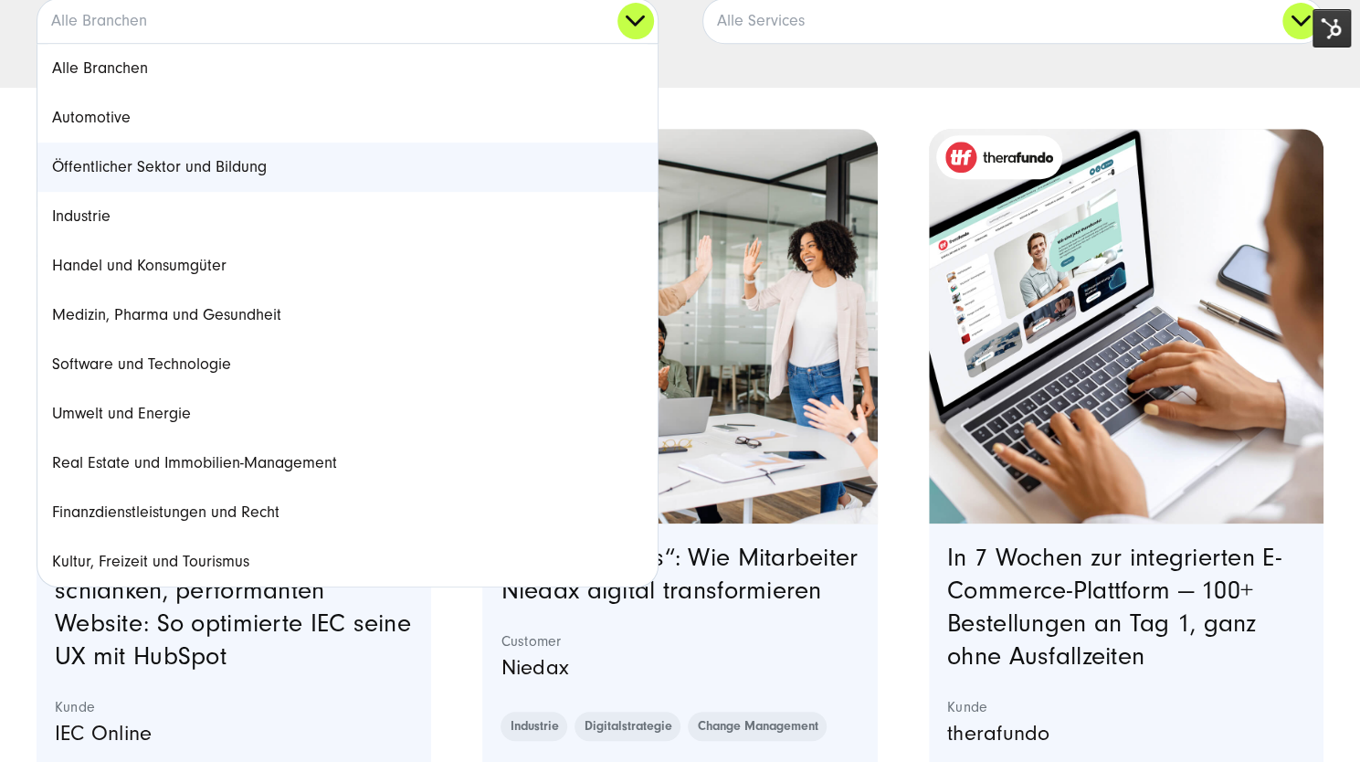
click at [262, 161] on link "Öffentlicher Sektor und Bildung" at bounding box center [347, 166] width 620 height 49
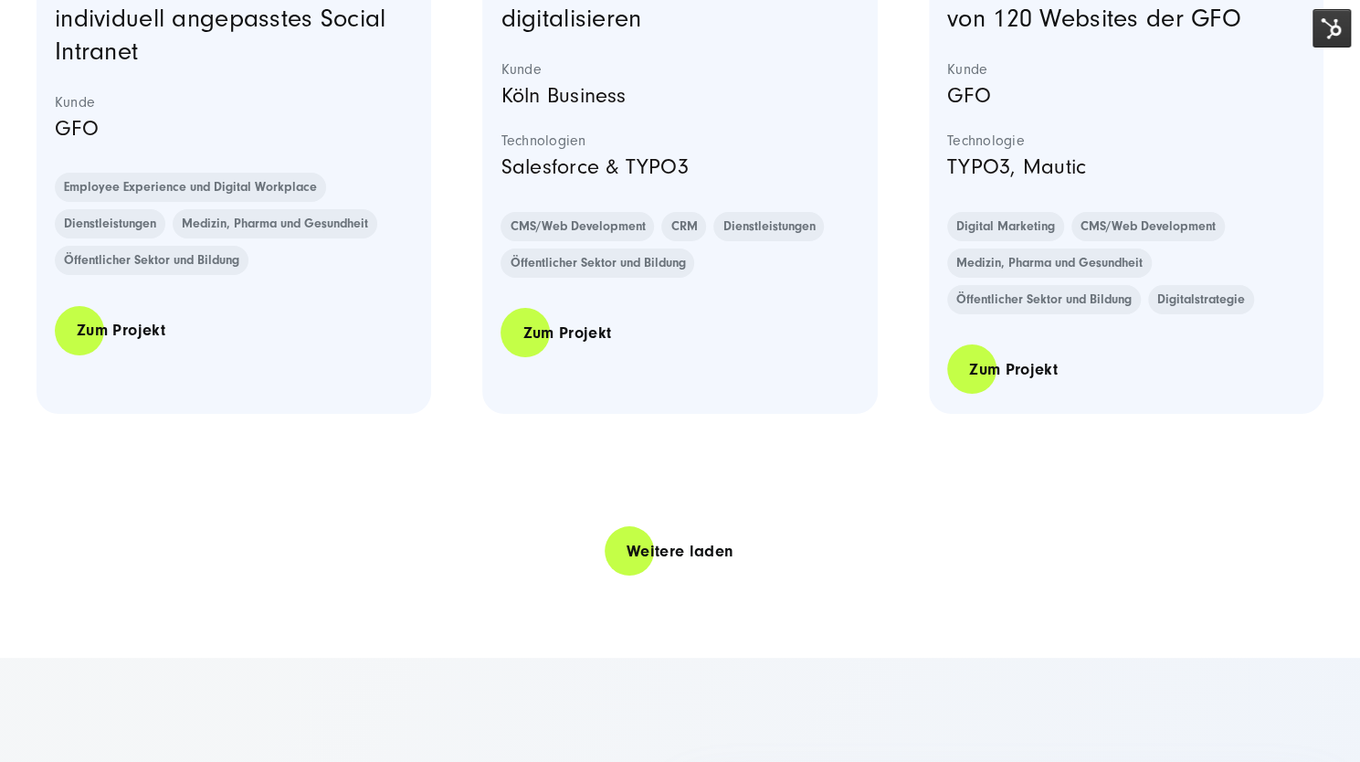
scroll to position [3978, 0]
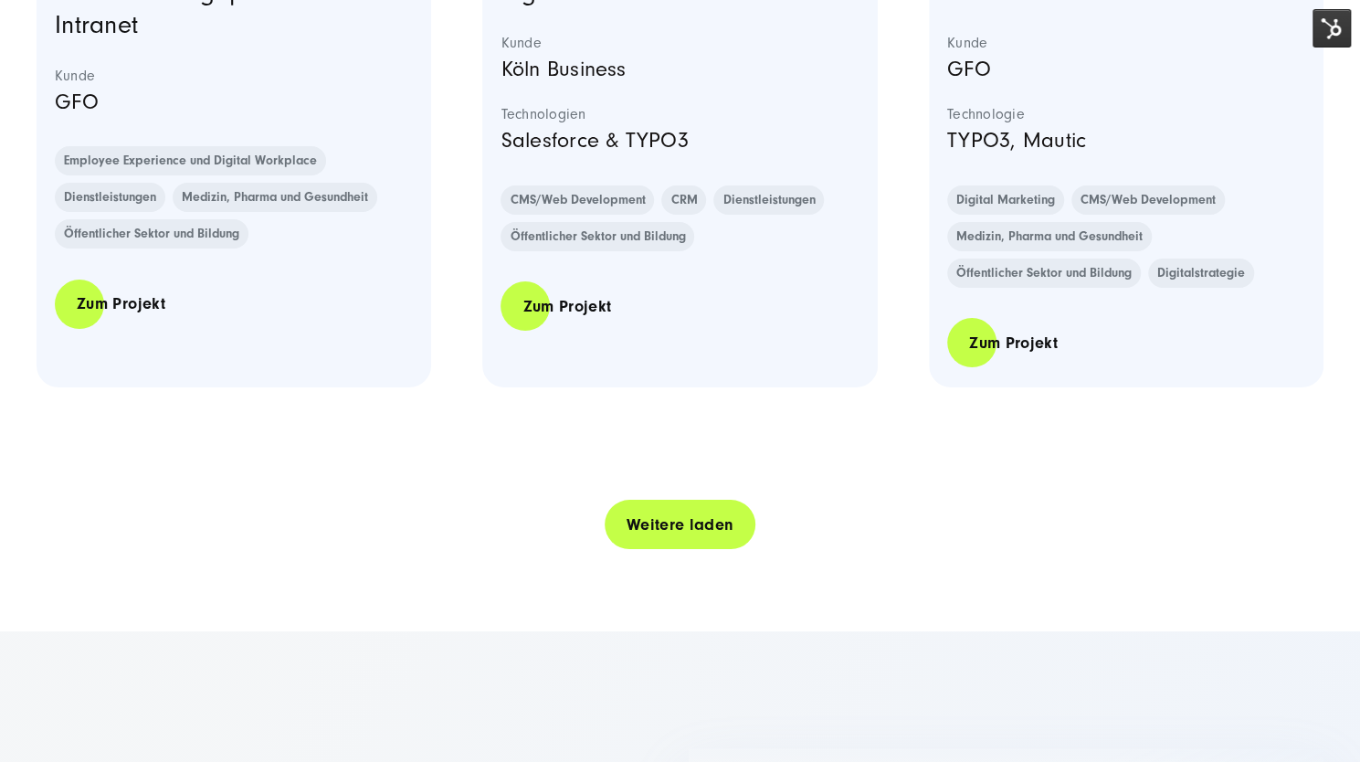
click at [651, 516] on link "Weitere laden" at bounding box center [681, 525] width 152 height 52
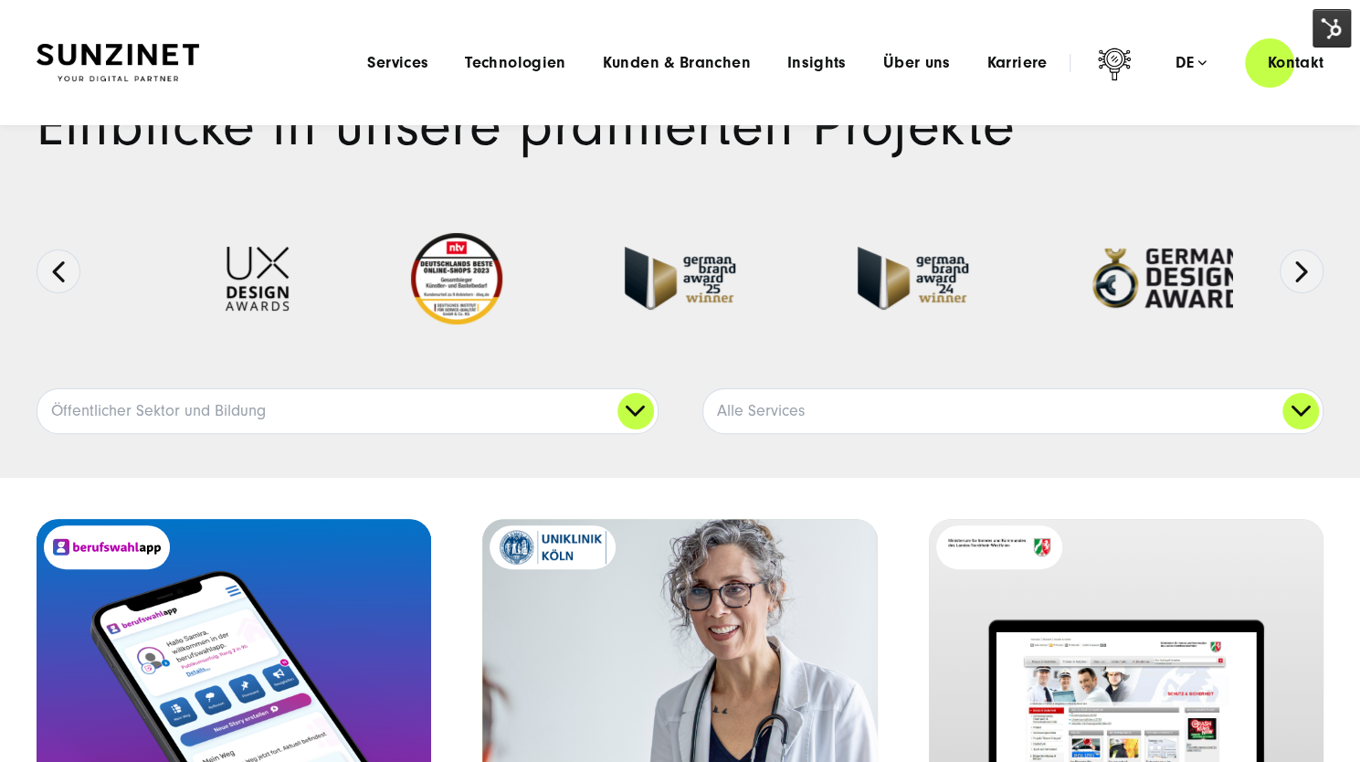
scroll to position [79, 0]
click at [636, 409] on link "Öffentlicher Sektor und Bildung" at bounding box center [347, 412] width 620 height 44
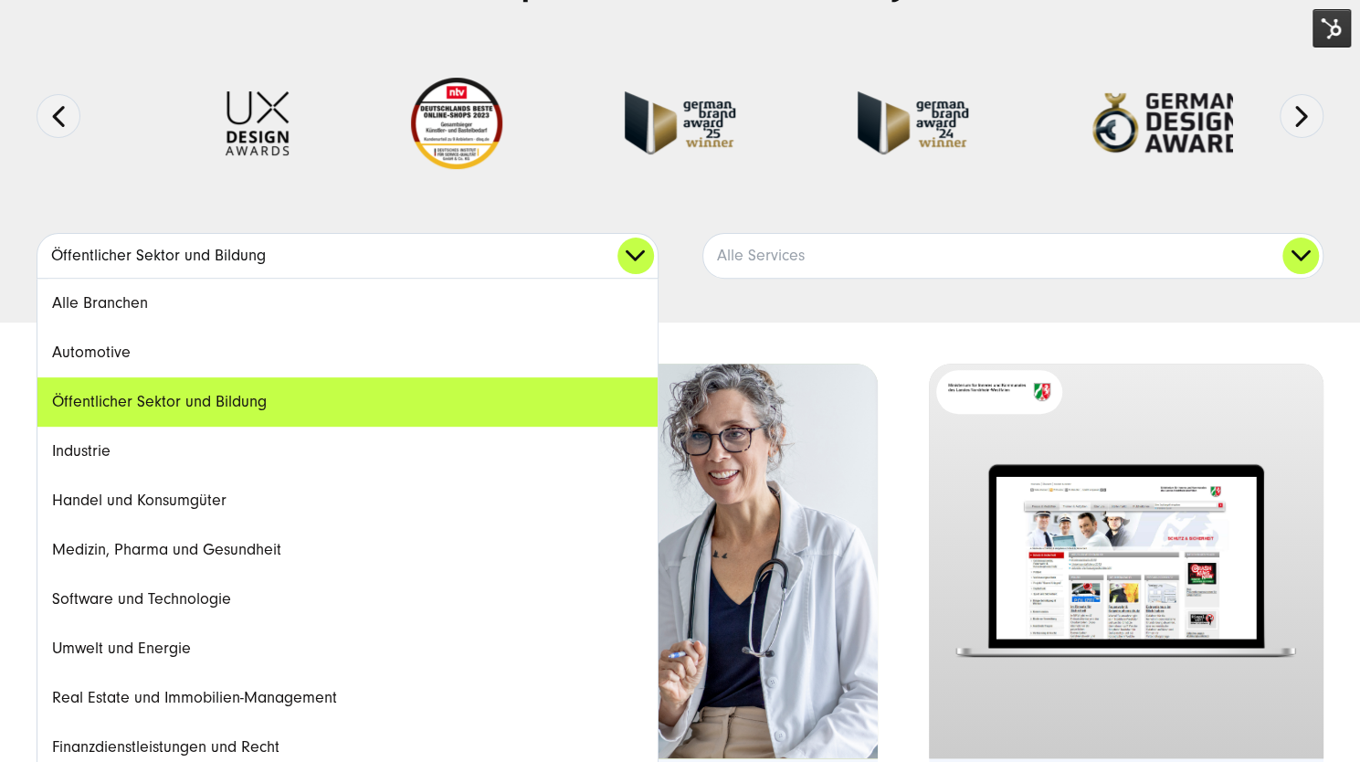
scroll to position [236, 0]
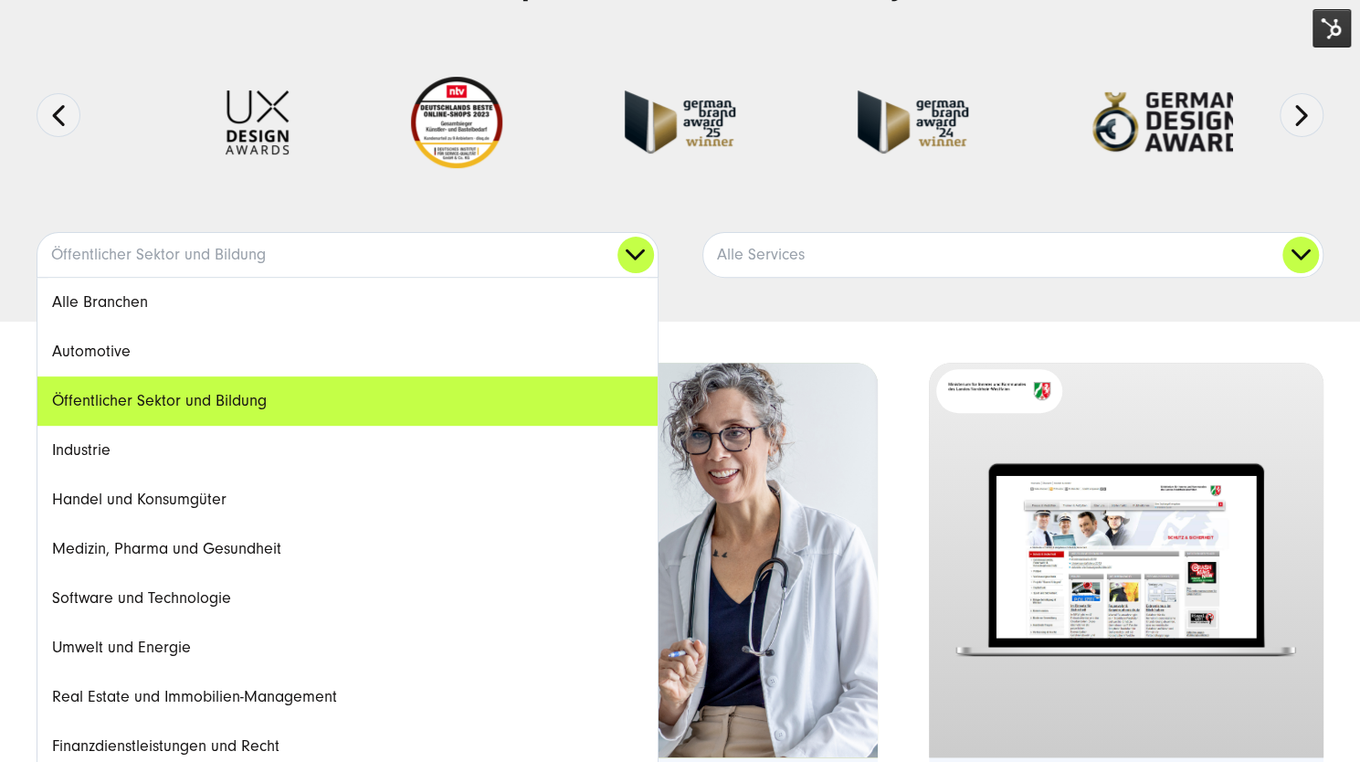
click at [208, 399] on link "Öffentlicher Sektor und Bildung" at bounding box center [347, 400] width 620 height 49
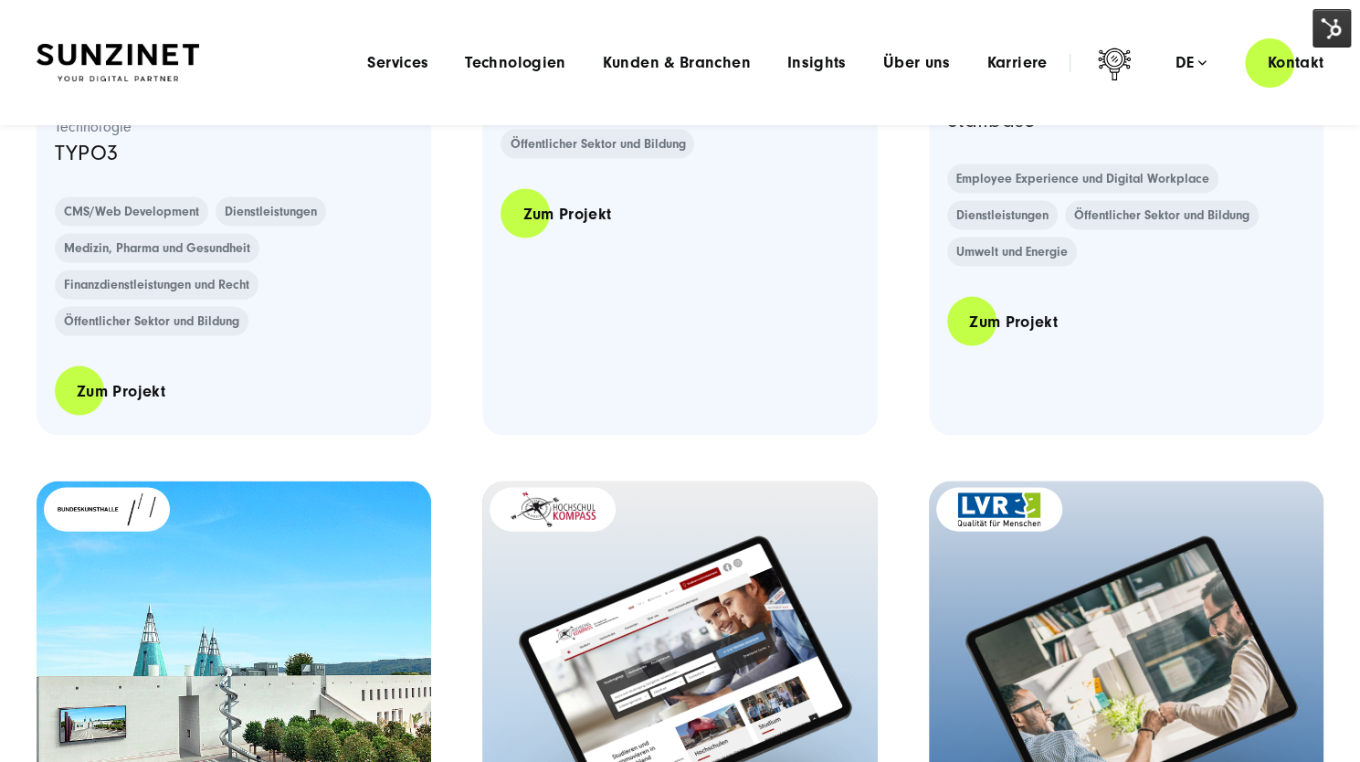
scroll to position [2053, 0]
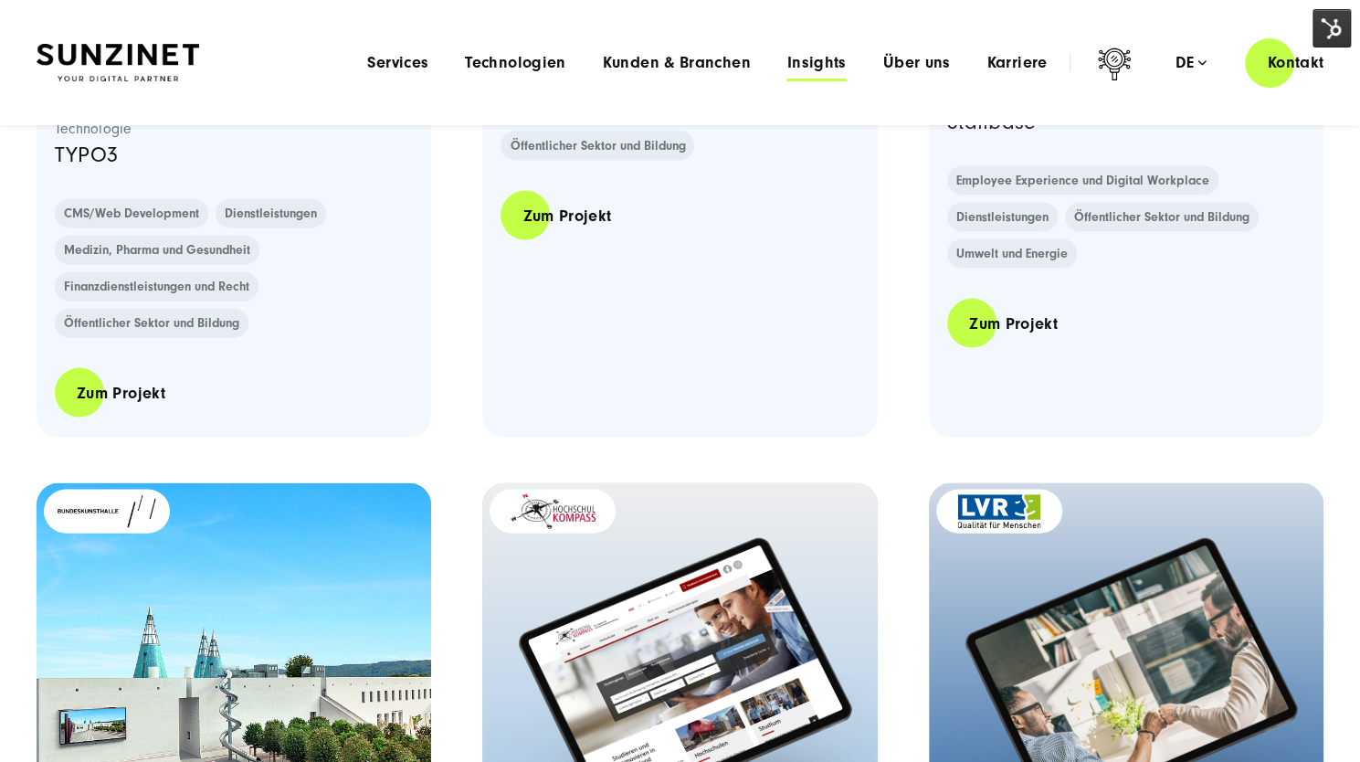
click at [826, 67] on span "Insights" at bounding box center [816, 63] width 59 height 18
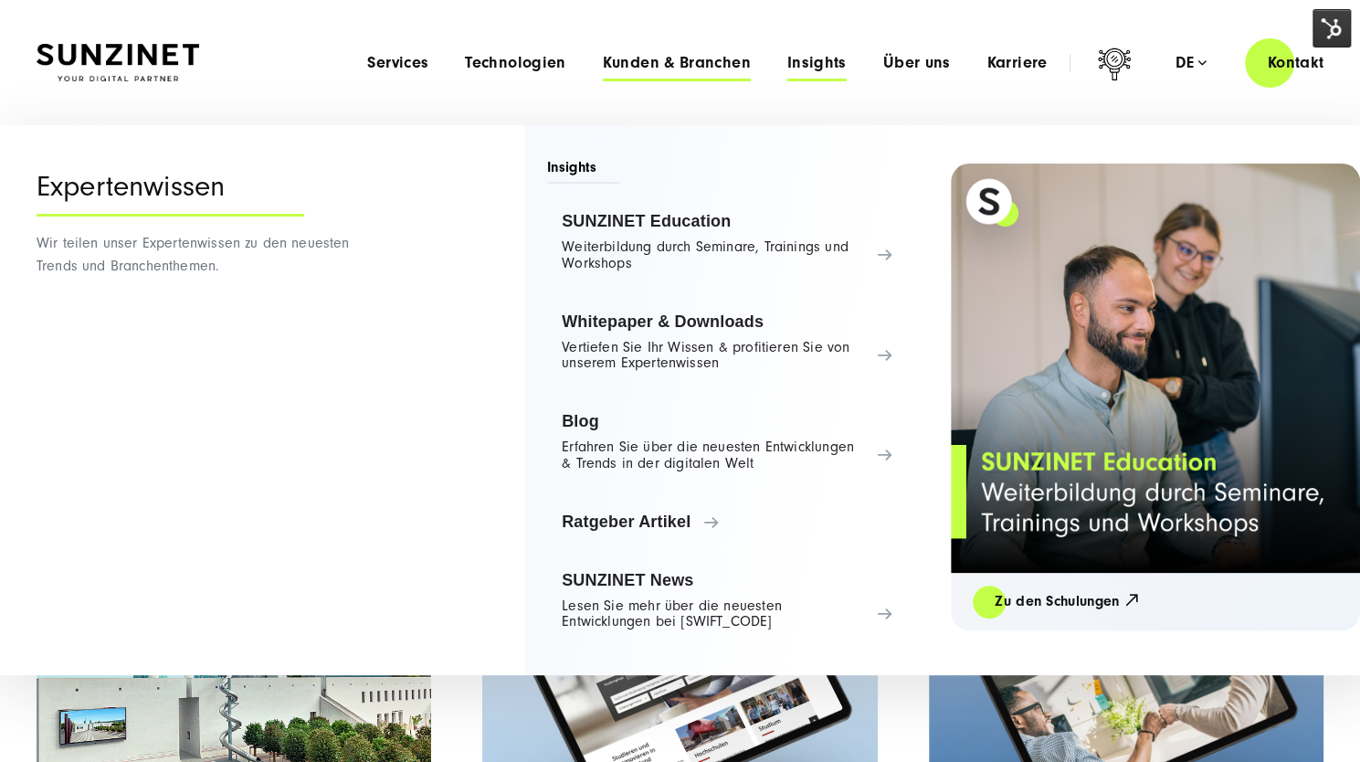
click at [702, 60] on span "Kunden & Branchen" at bounding box center [677, 63] width 148 height 18
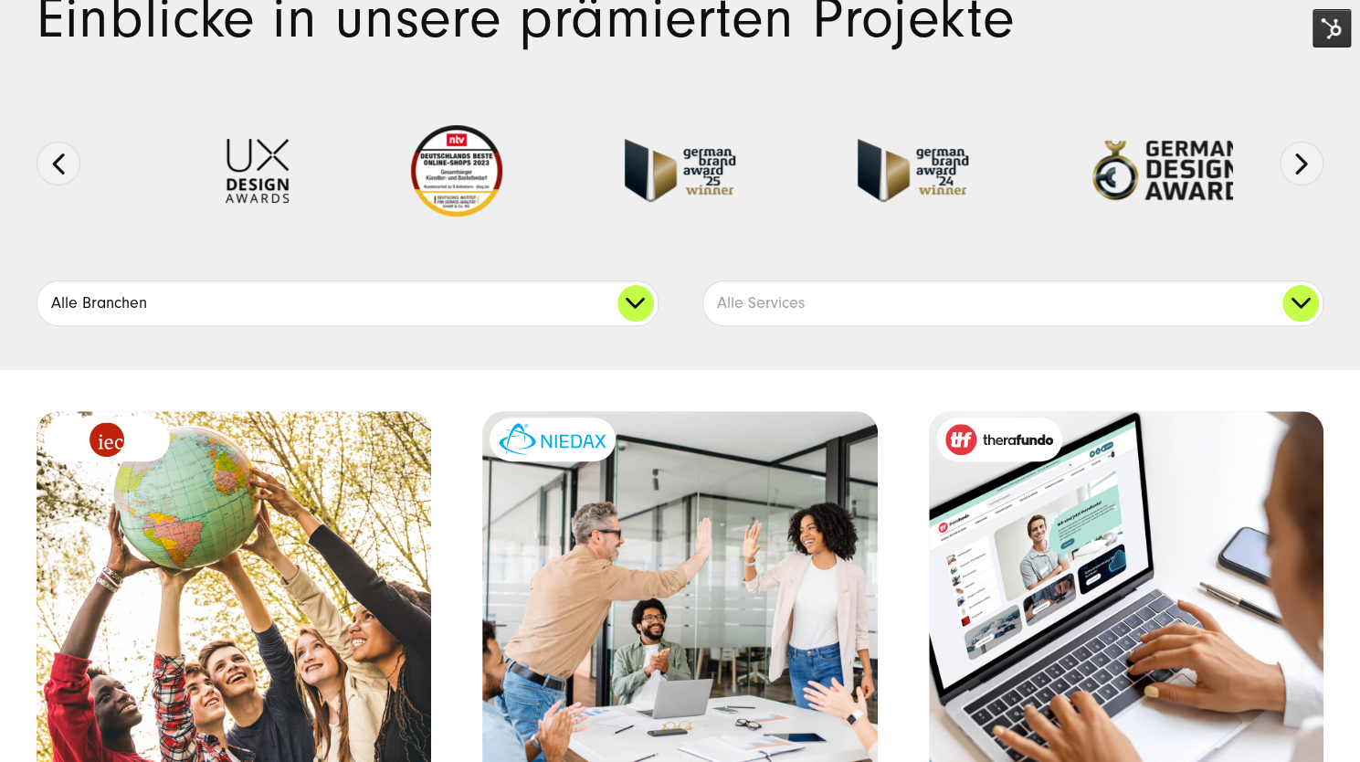
click at [643, 303] on link "Alle Branchen" at bounding box center [347, 303] width 620 height 44
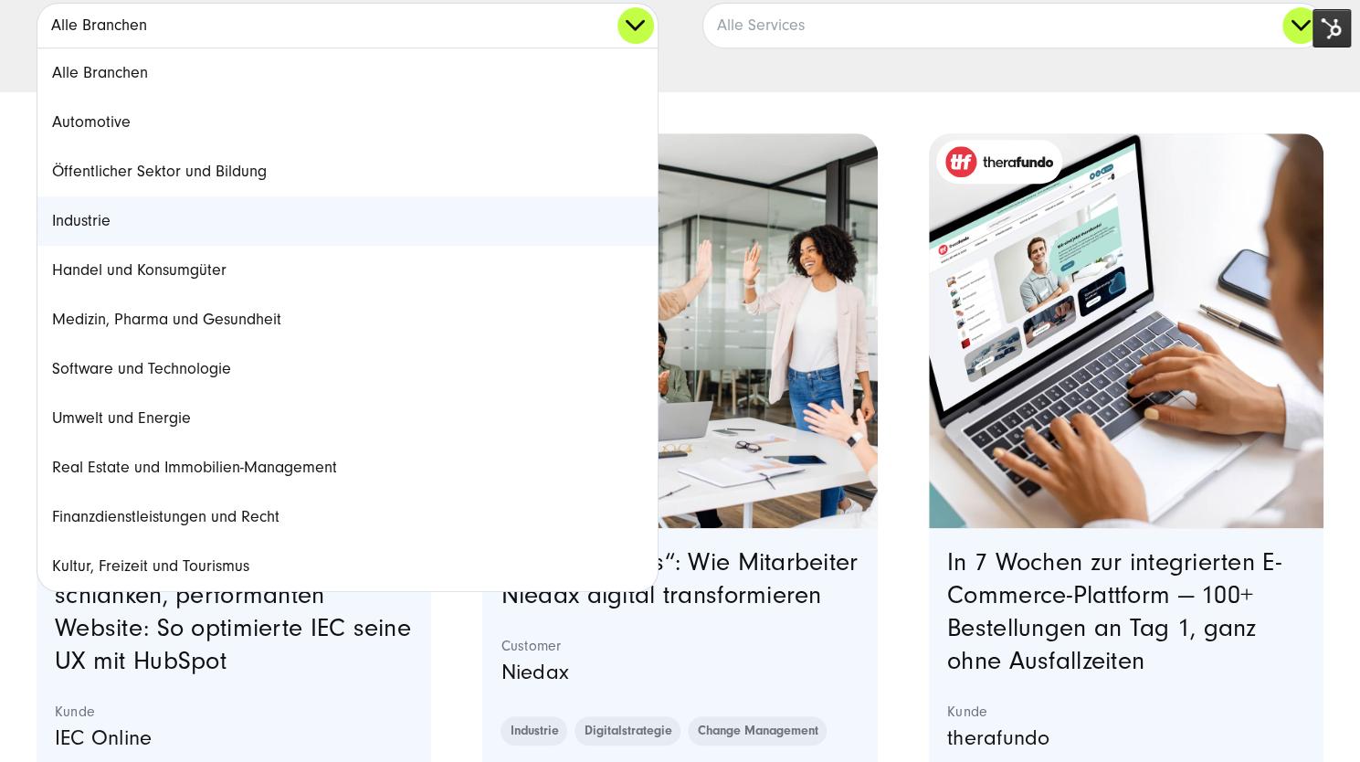
scroll to position [466, 0]
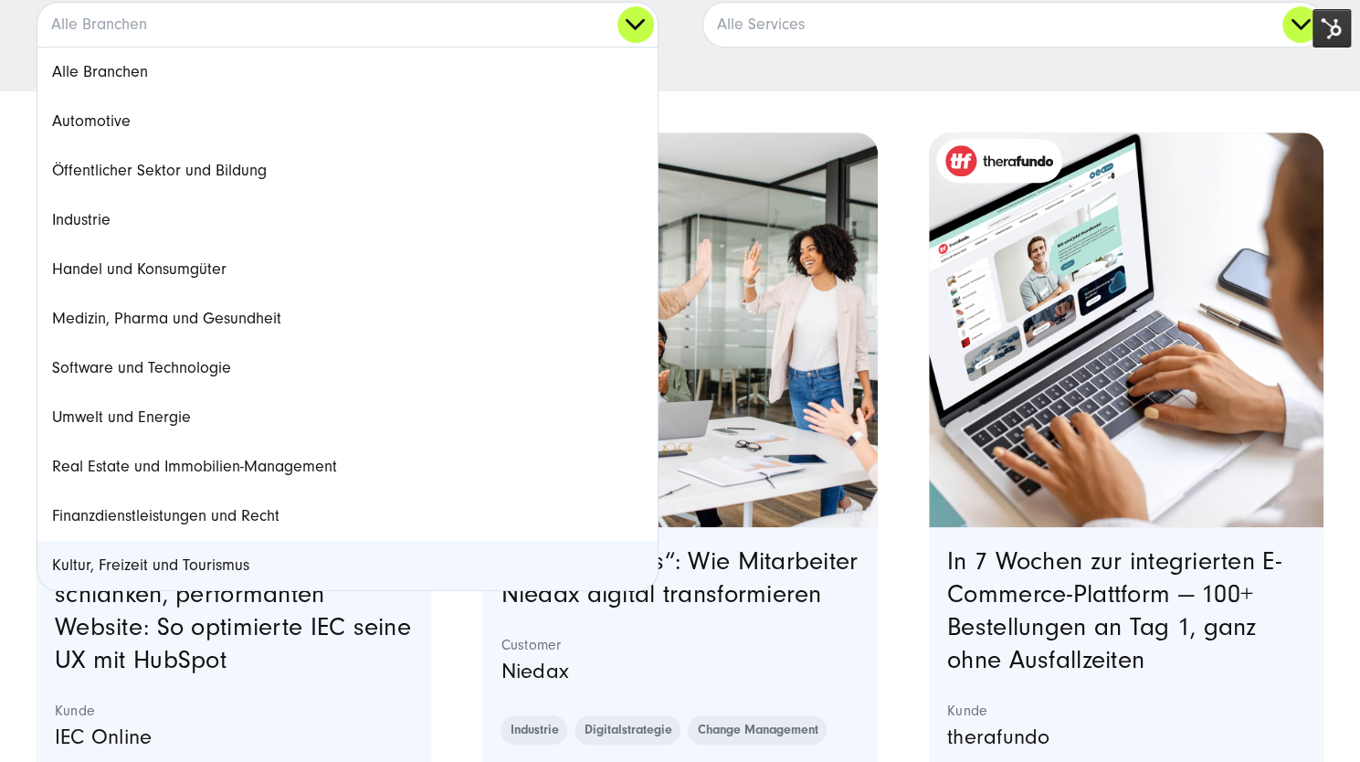
click at [241, 561] on link "Kultur, Freizeit und Tourismus" at bounding box center [347, 565] width 620 height 49
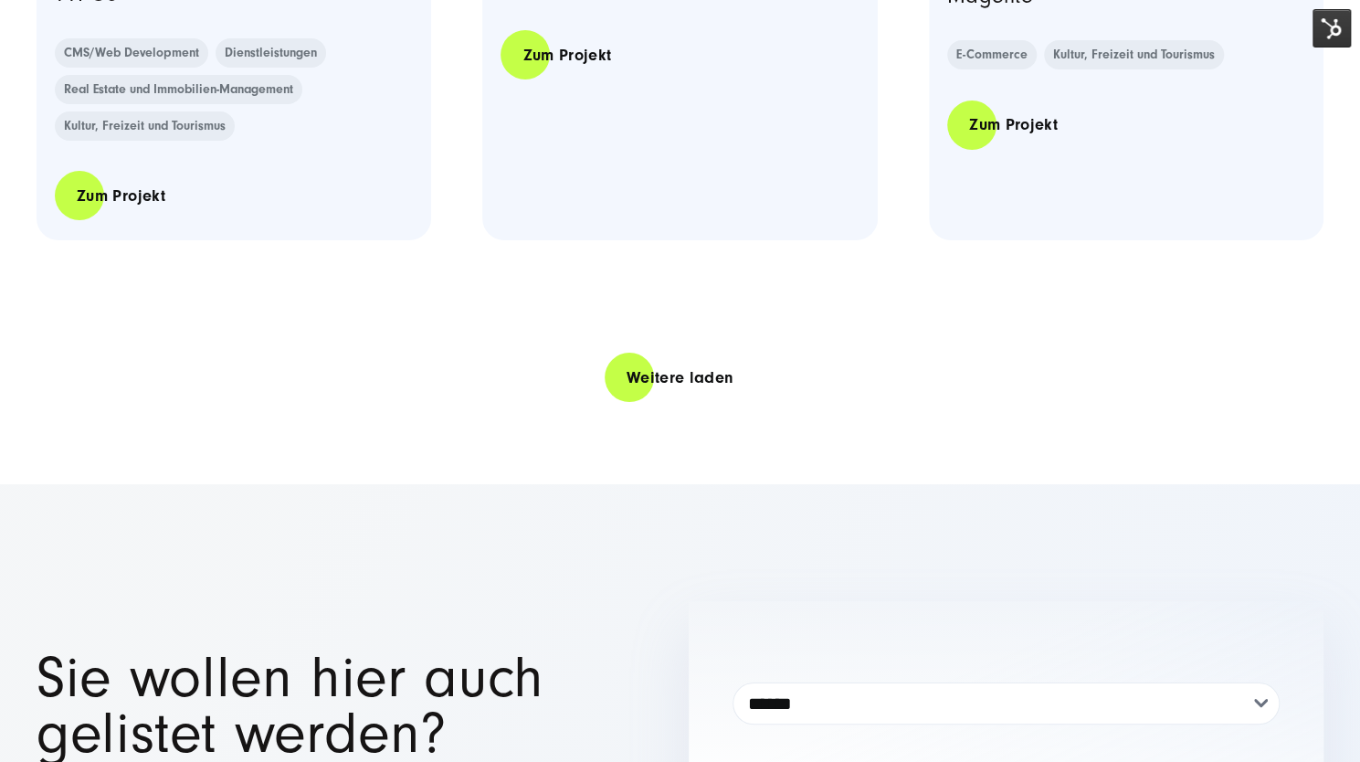
scroll to position [3927, 0]
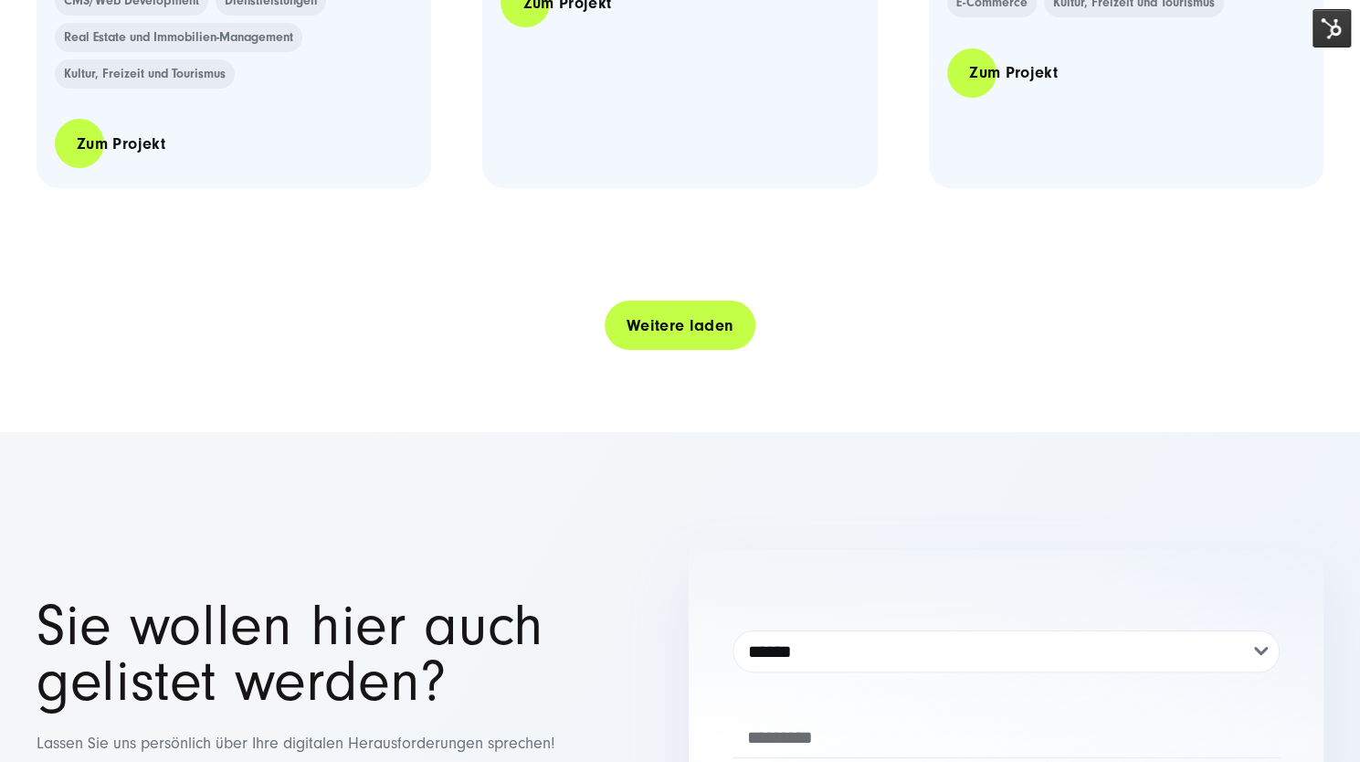
click at [634, 331] on link "Weitere laden" at bounding box center [681, 326] width 152 height 52
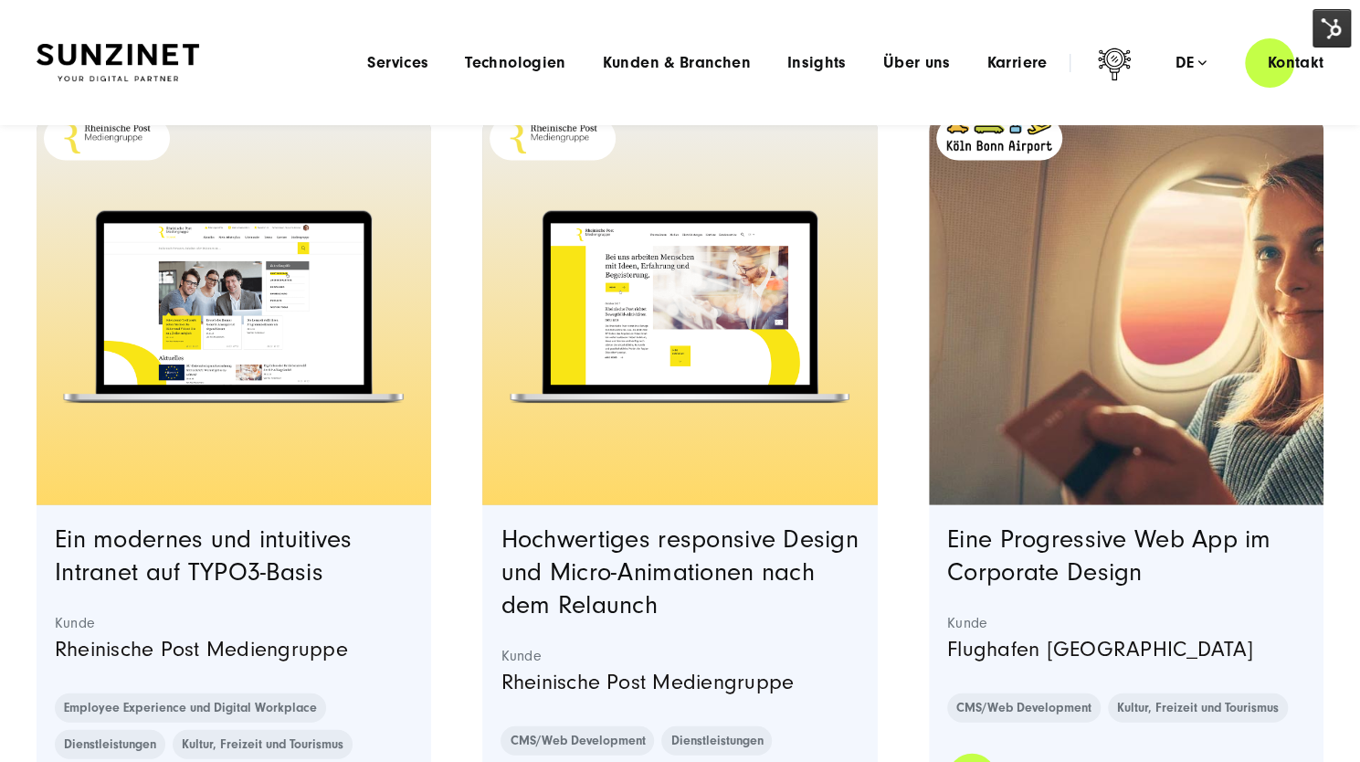
scroll to position [2208, 0]
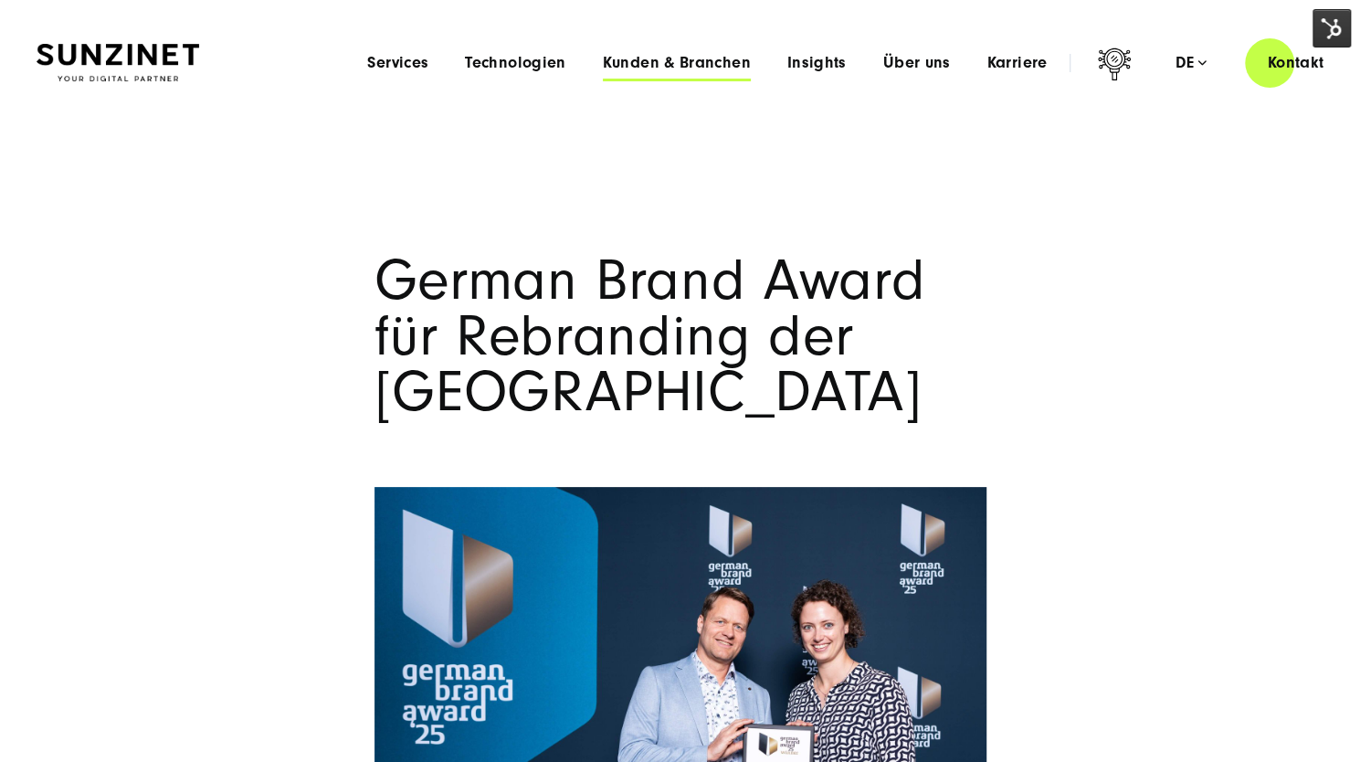
click at [720, 61] on span "Kunden & Branchen" at bounding box center [677, 63] width 148 height 18
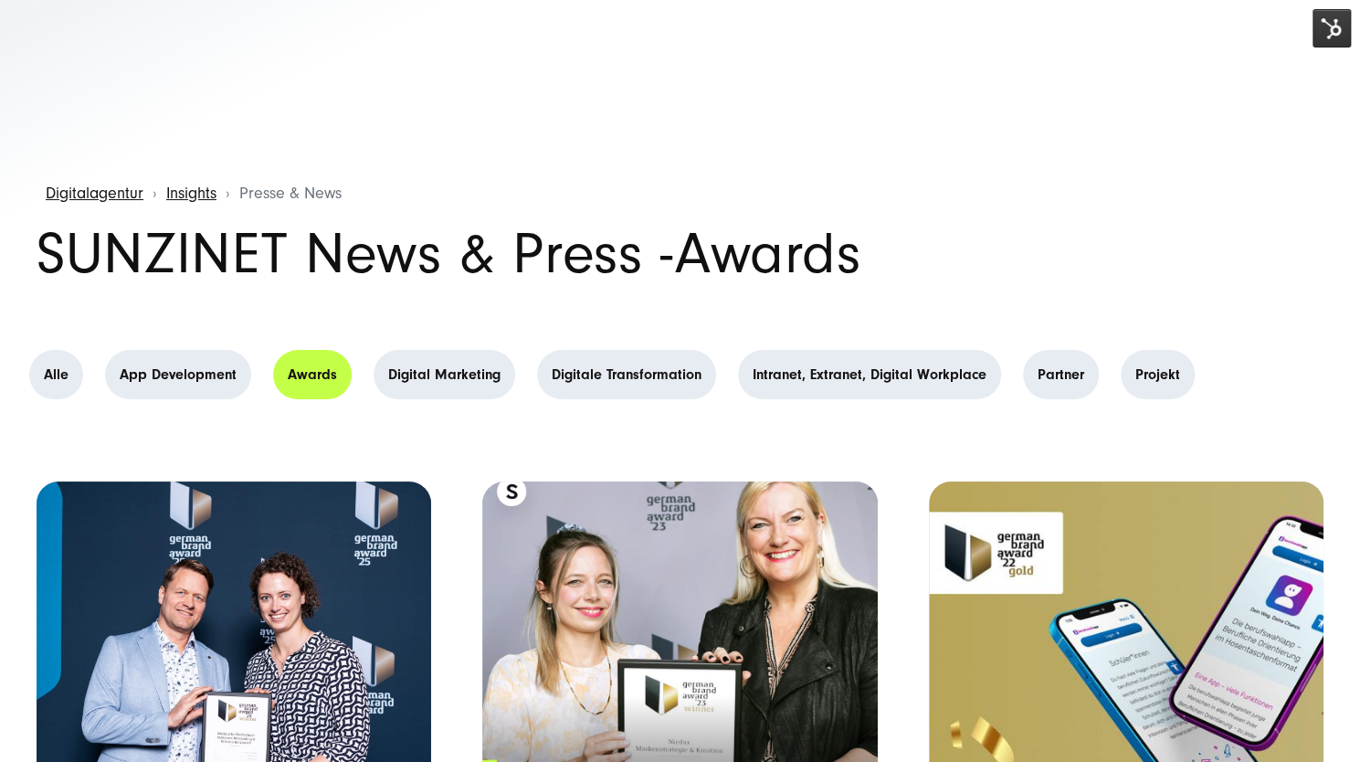
scroll to position [419, 0]
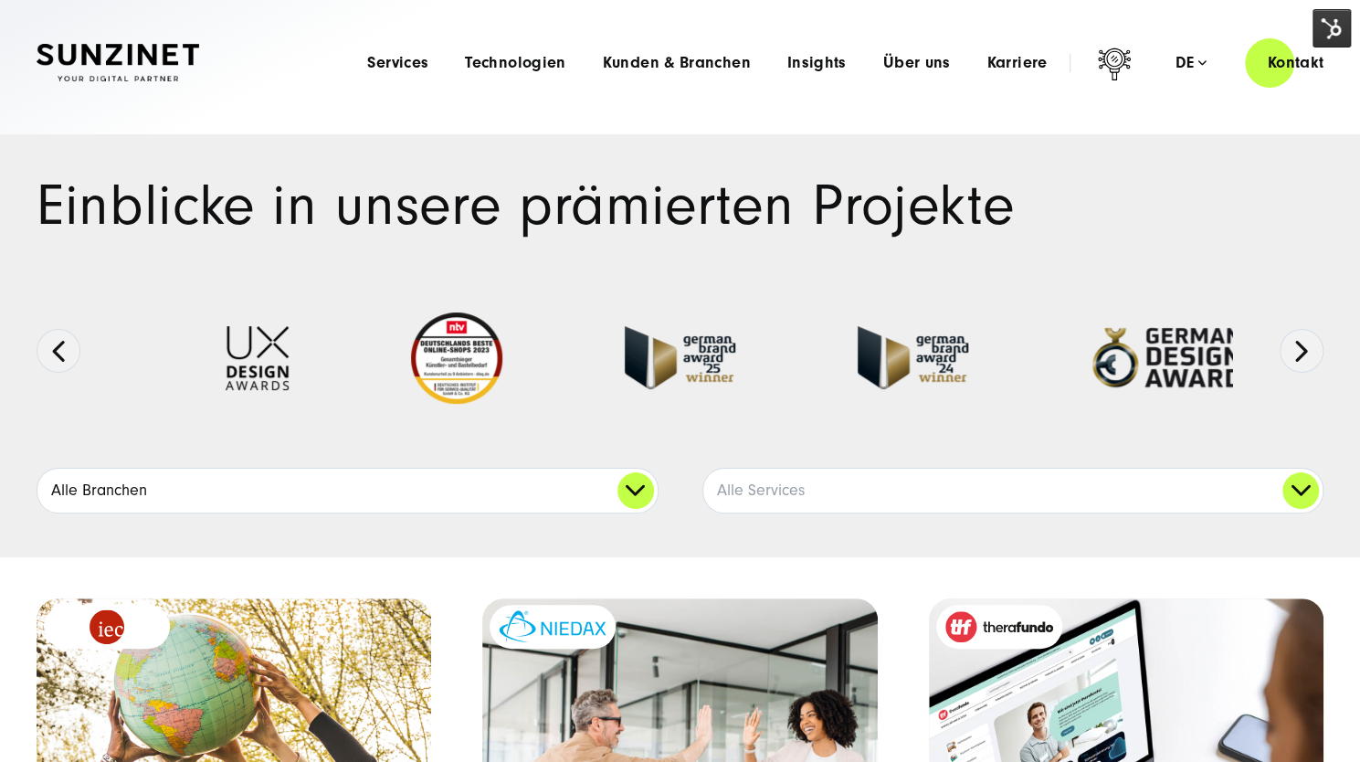
click at [636, 495] on link "Alle Branchen" at bounding box center [347, 491] width 620 height 44
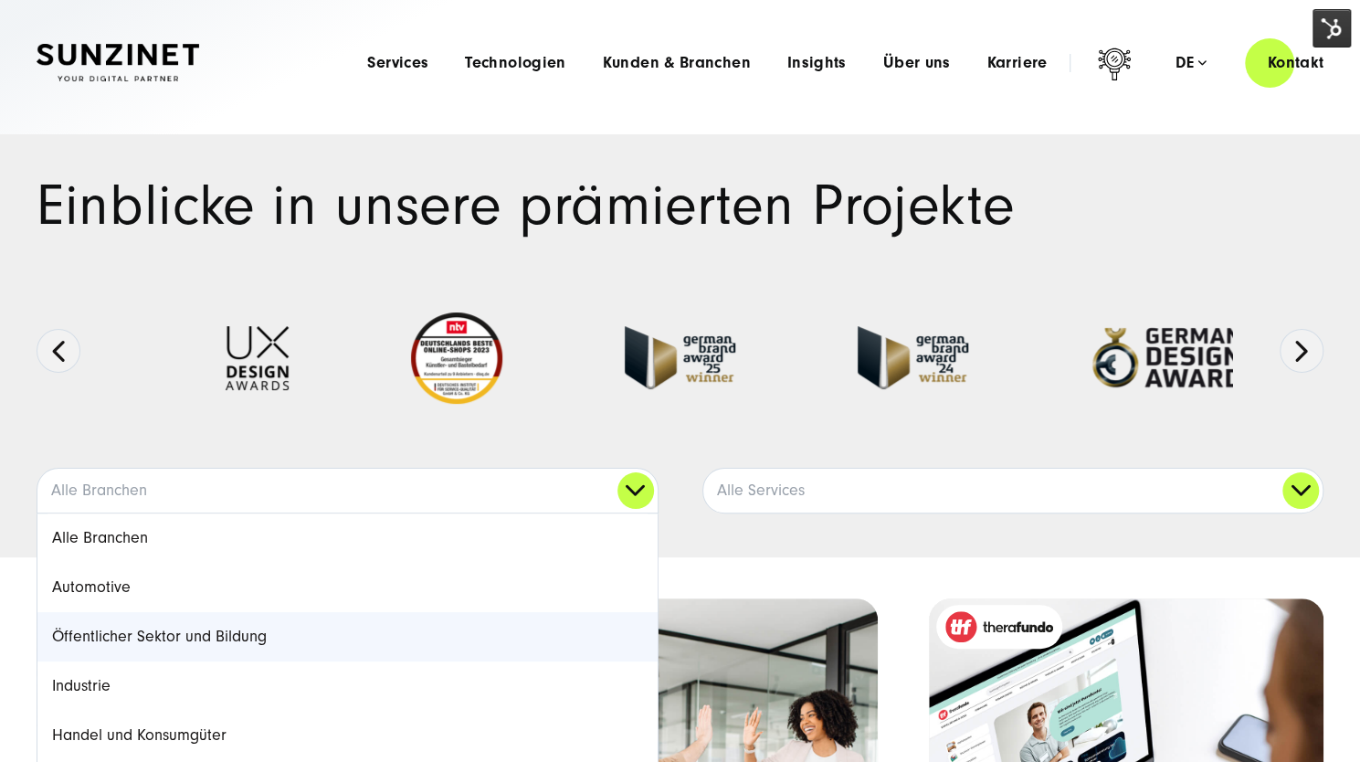
click at [242, 637] on link "Öffentlicher Sektor und Bildung" at bounding box center [347, 636] width 620 height 49
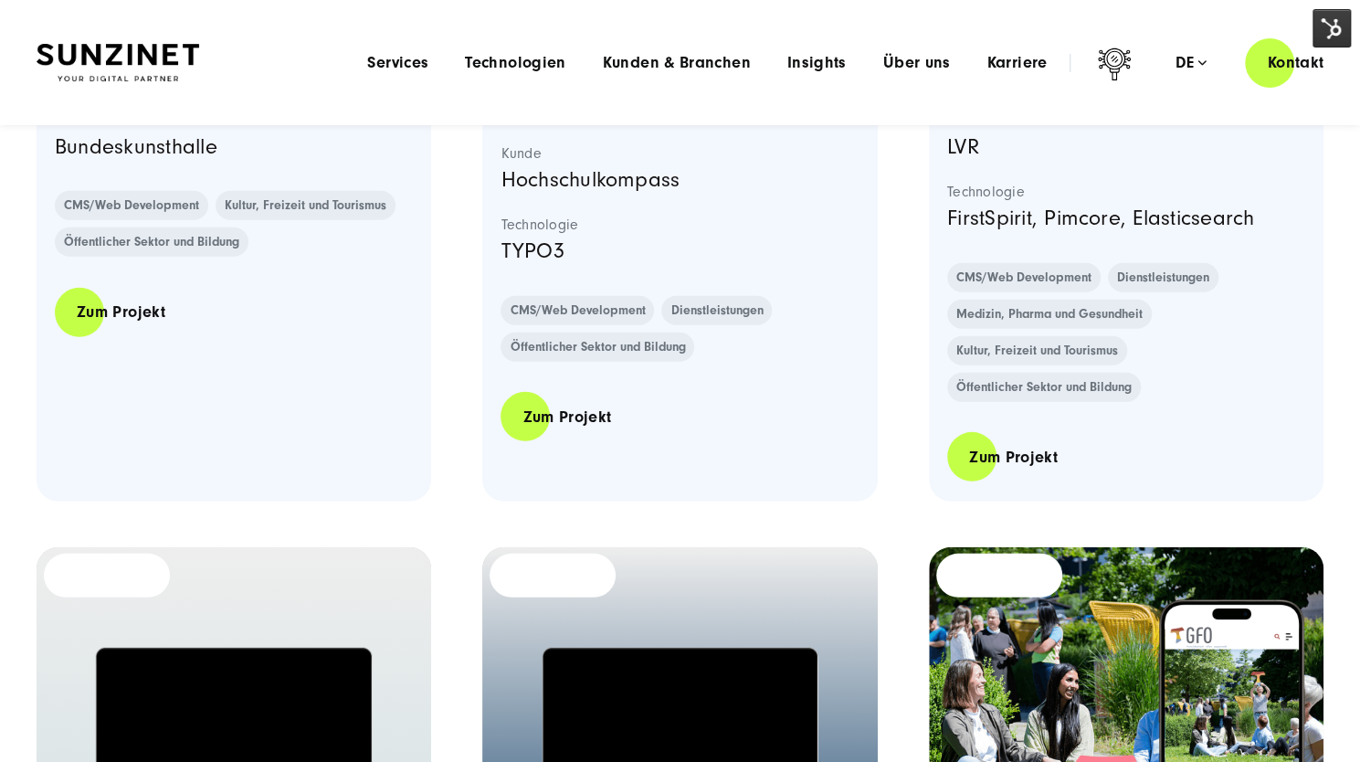
scroll to position [2922, 0]
